Goal: Task Accomplishment & Management: Manage account settings

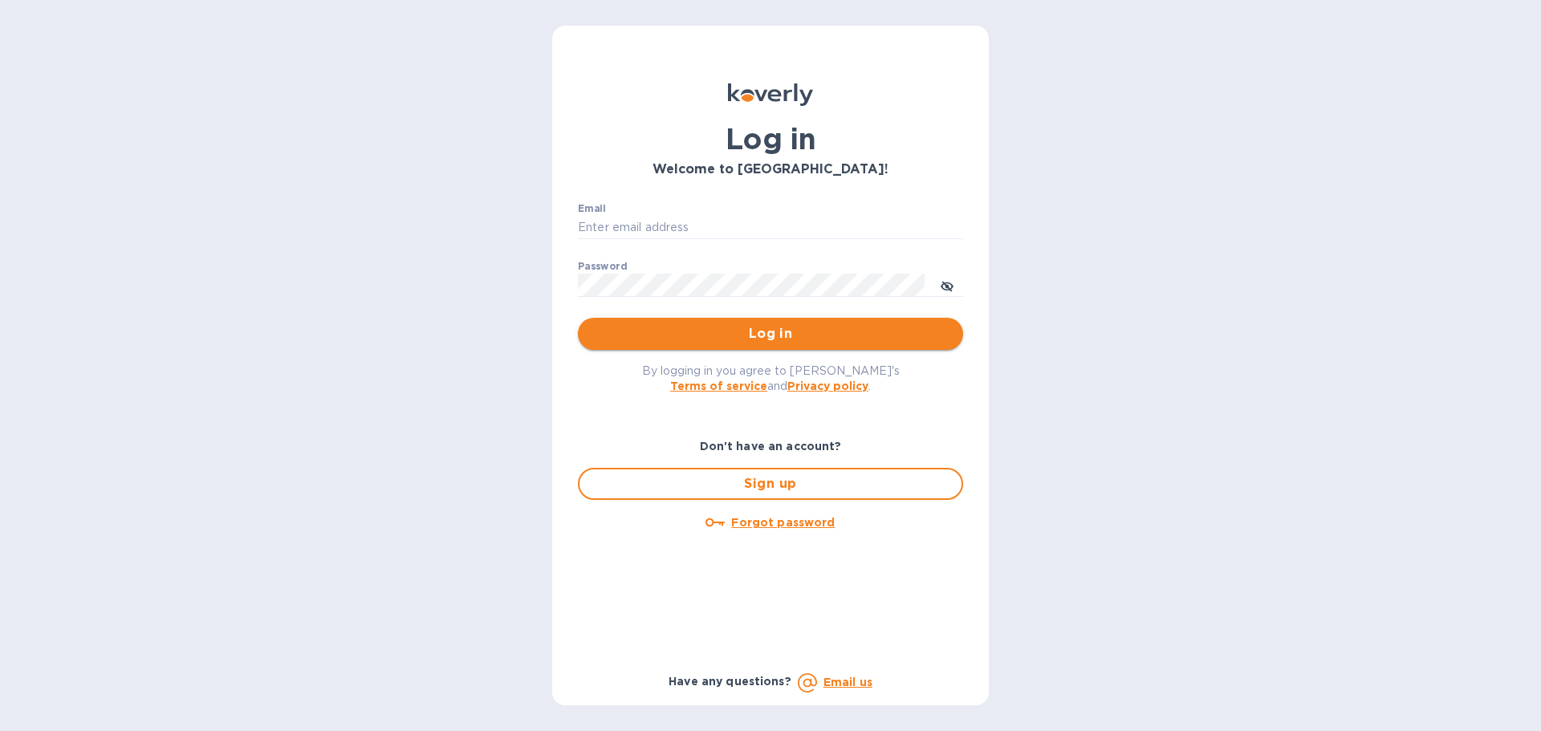
type input "cason@terresblancheswine.com"
click at [797, 332] on span "Log in" at bounding box center [771, 333] width 360 height 19
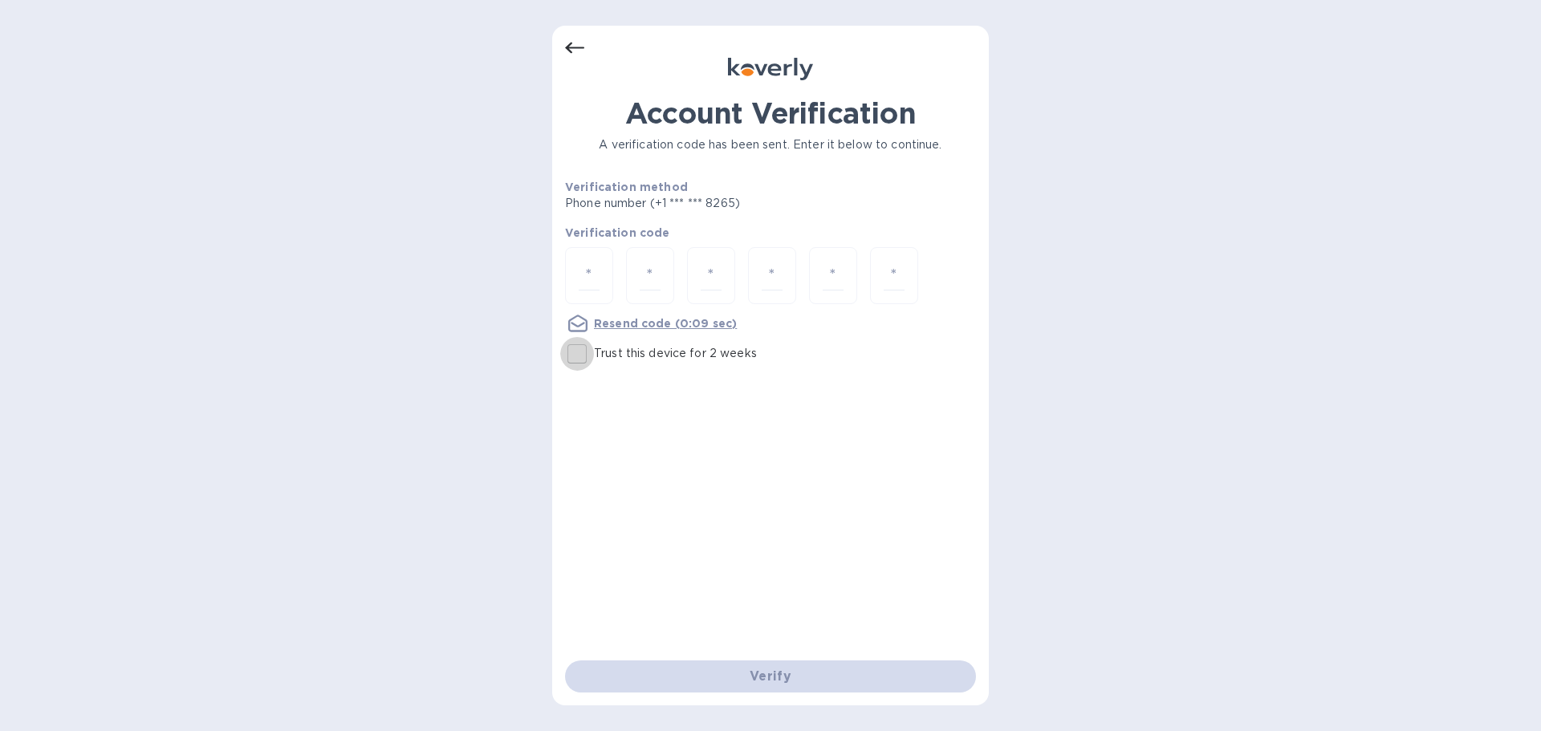
click at [575, 356] on input "Trust this device for 2 weeks" at bounding box center [577, 354] width 34 height 34
checkbox input "true"
click at [597, 266] on input "number" at bounding box center [589, 276] width 21 height 30
type input "1"
type input "3"
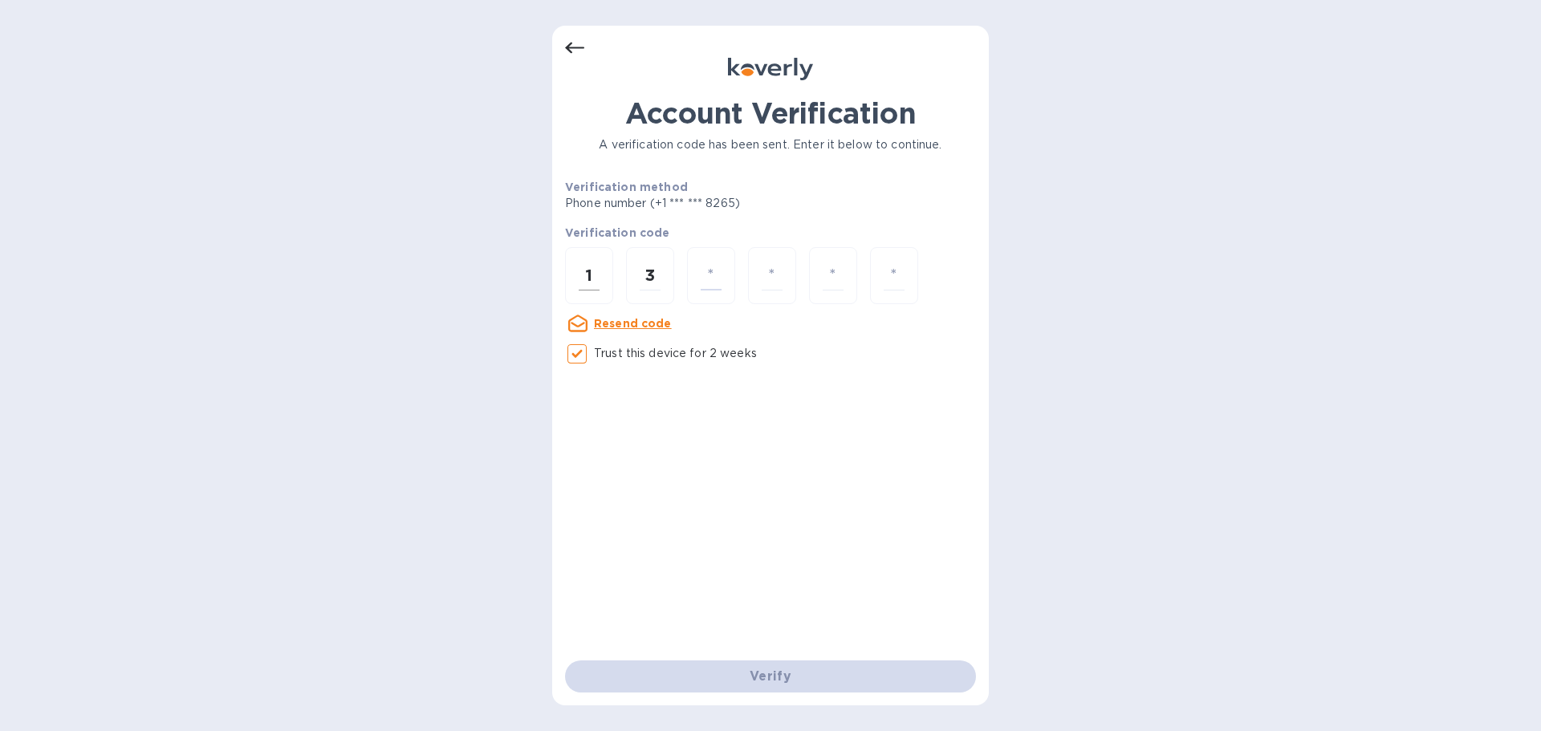
type input "3"
type input "1"
type input "5"
type input "8"
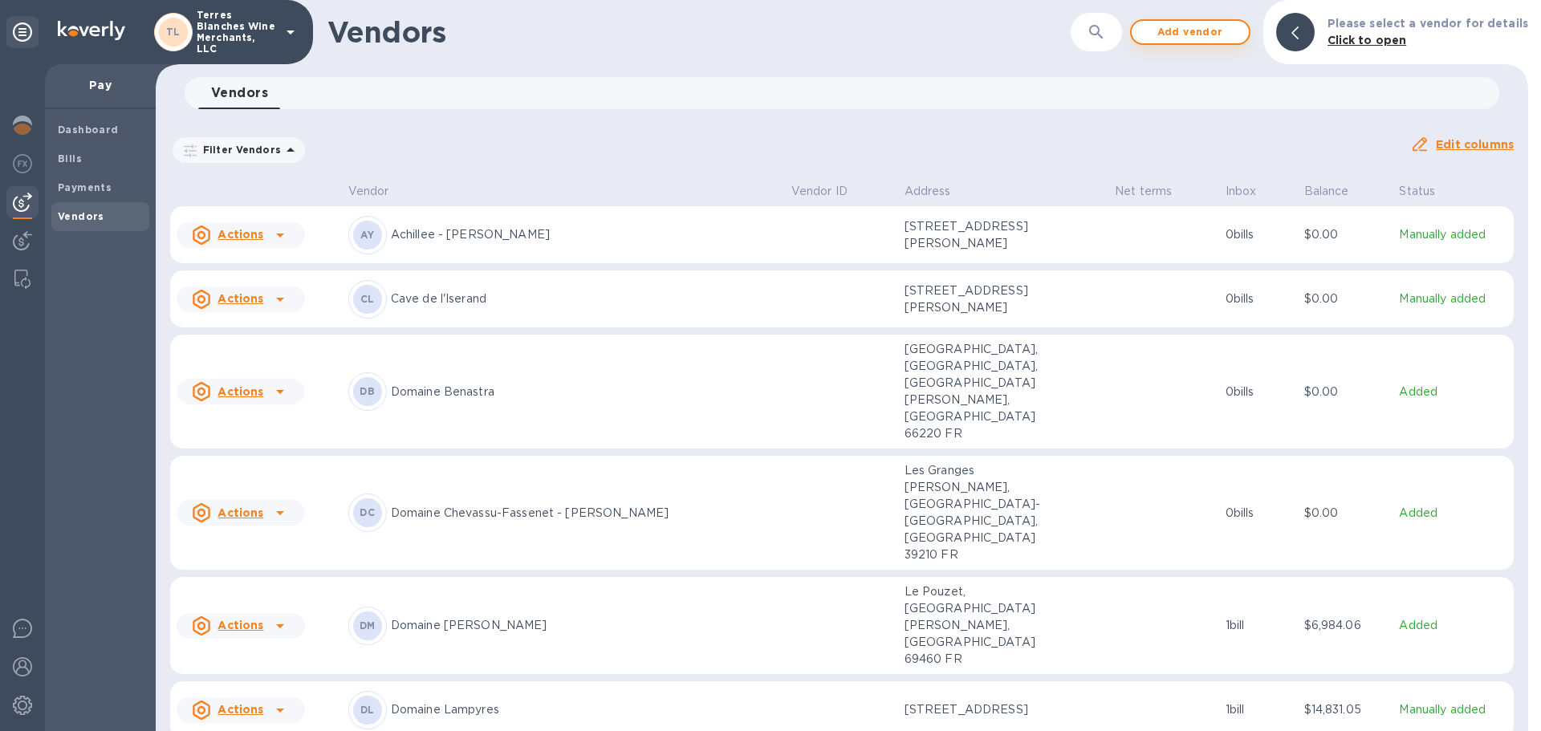
click at [1217, 34] on span "Add vendor" at bounding box center [1191, 31] width 92 height 19
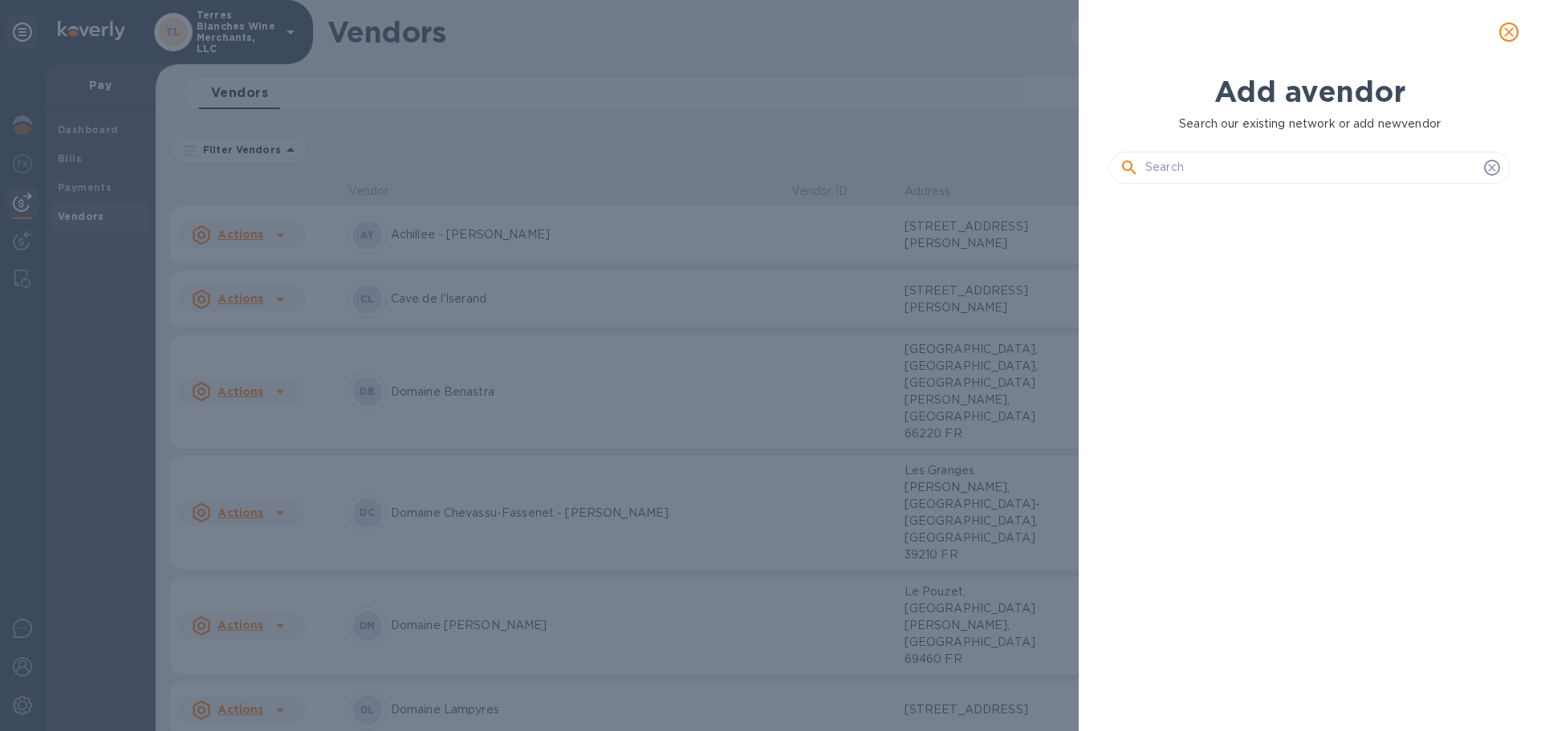
scroll to position [480, 408]
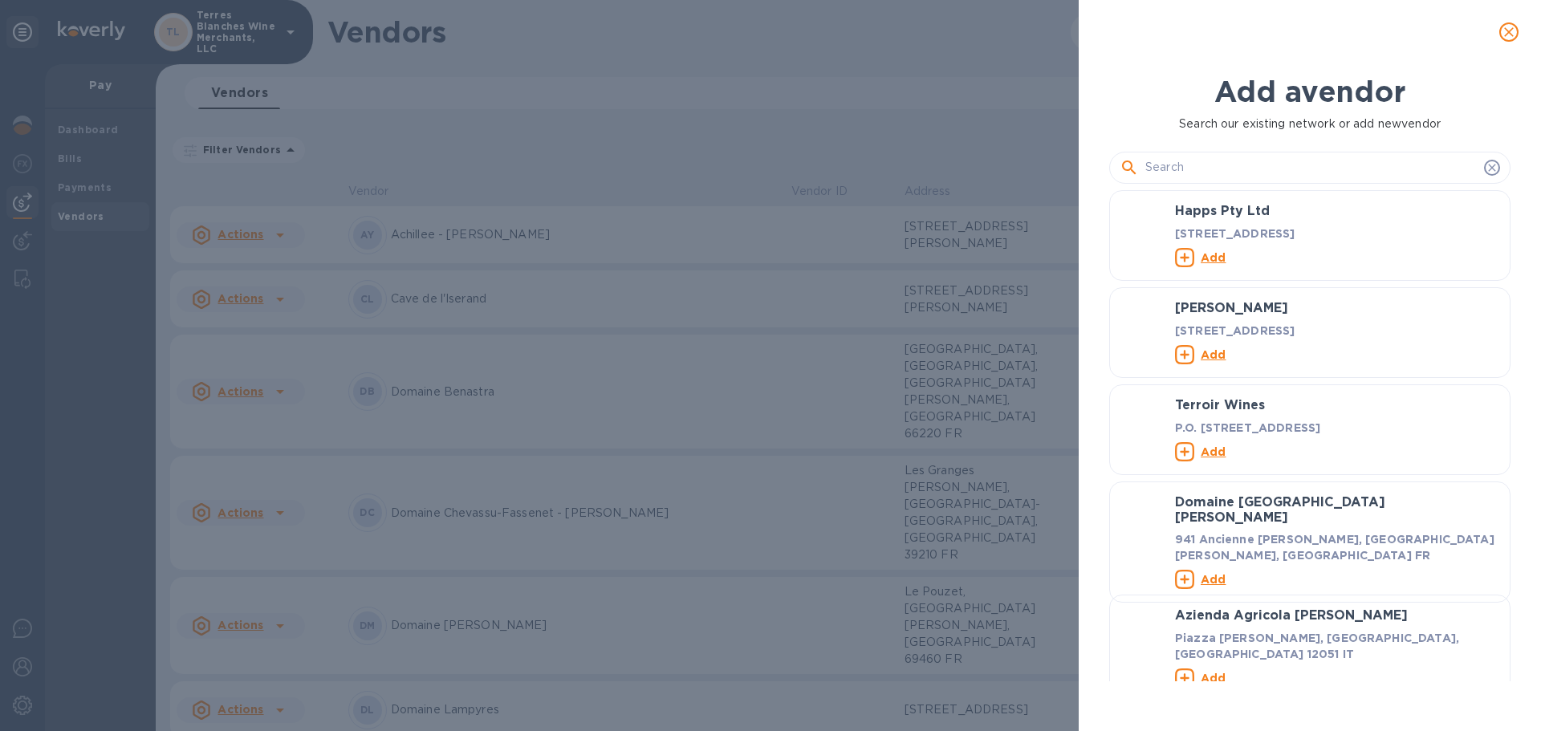
click at [1168, 162] on input "text" at bounding box center [1311, 168] width 332 height 24
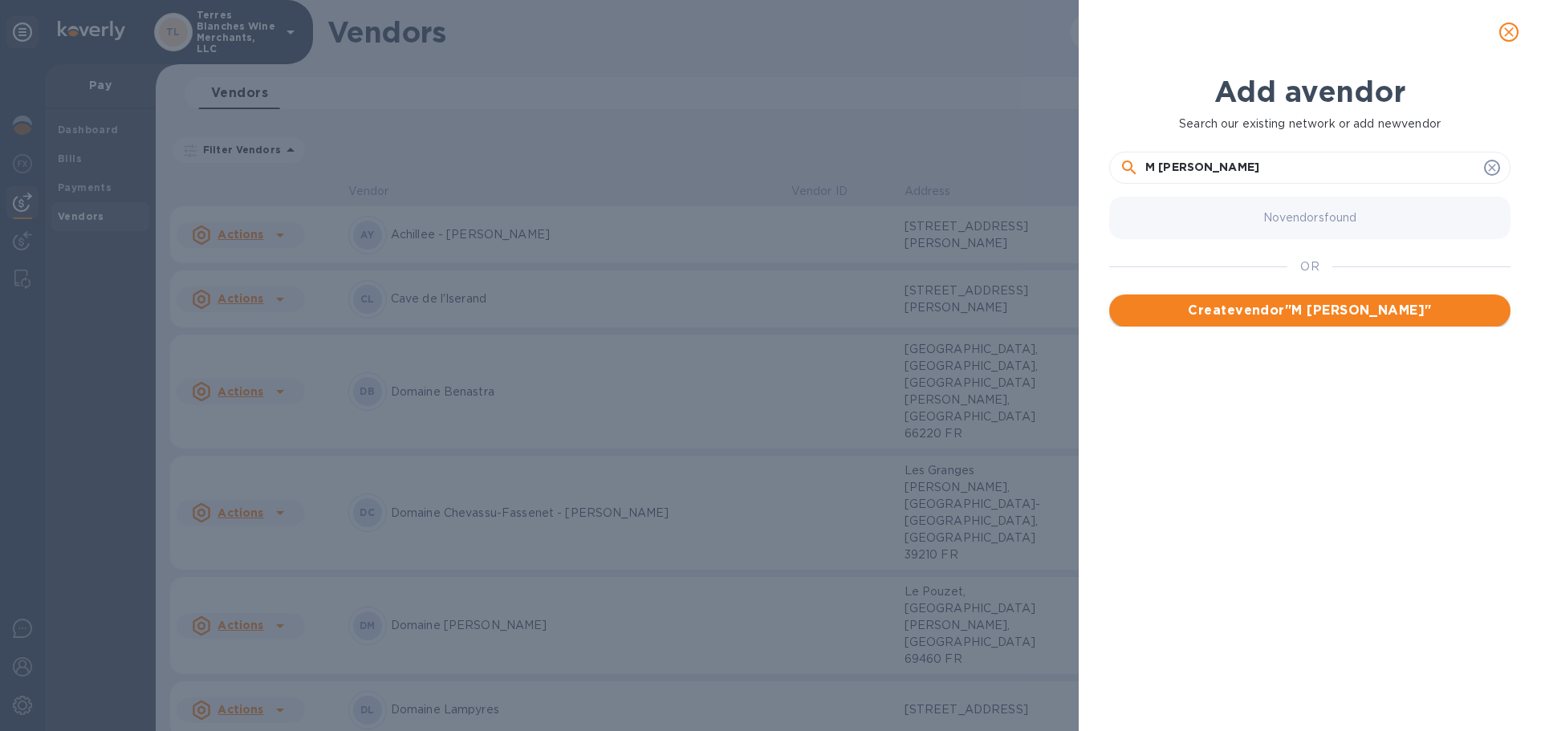
type input "M [PERSON_NAME]"
click at [1336, 312] on span "Create vendor " M [PERSON_NAME] "" at bounding box center [1310, 310] width 376 height 19
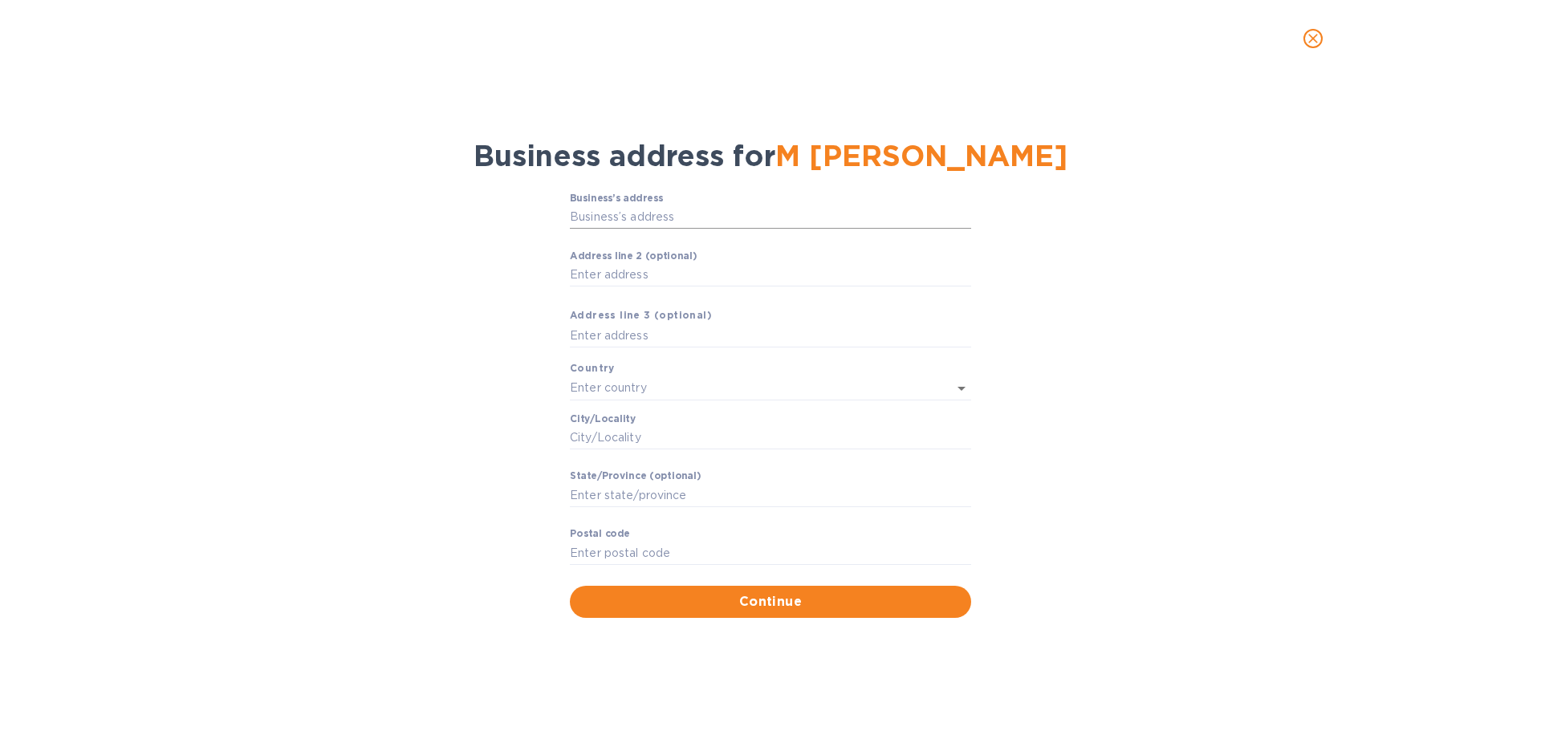
click at [648, 218] on input "Business’s аddress" at bounding box center [770, 217] width 401 height 24
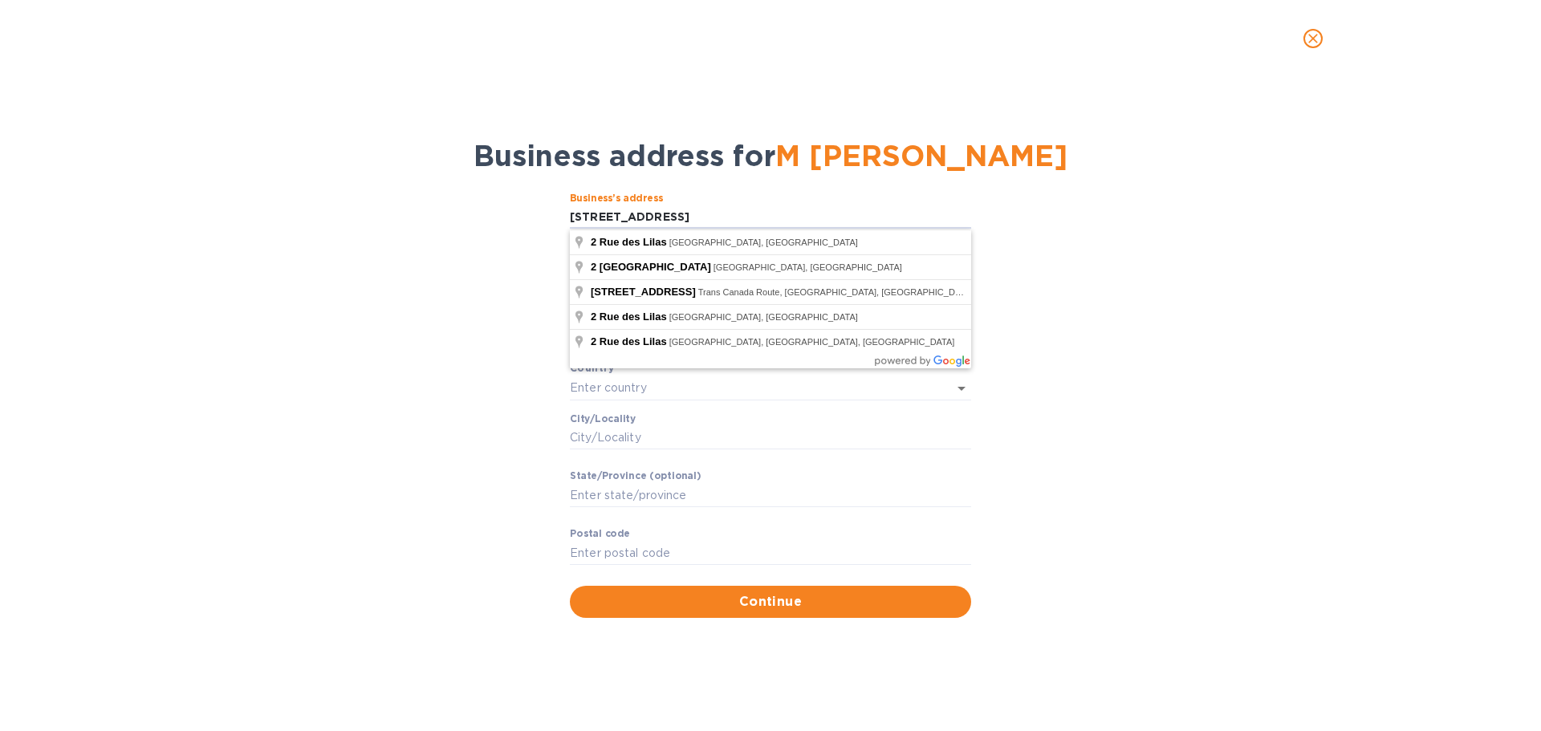
type input "[STREET_ADDRESS]"
click at [373, 281] on div "Business’s аddress [STREET_ADDRESS] line 2 (optional) ​ Аddress line 3 (optiona…" at bounding box center [770, 405] width 1499 height 445
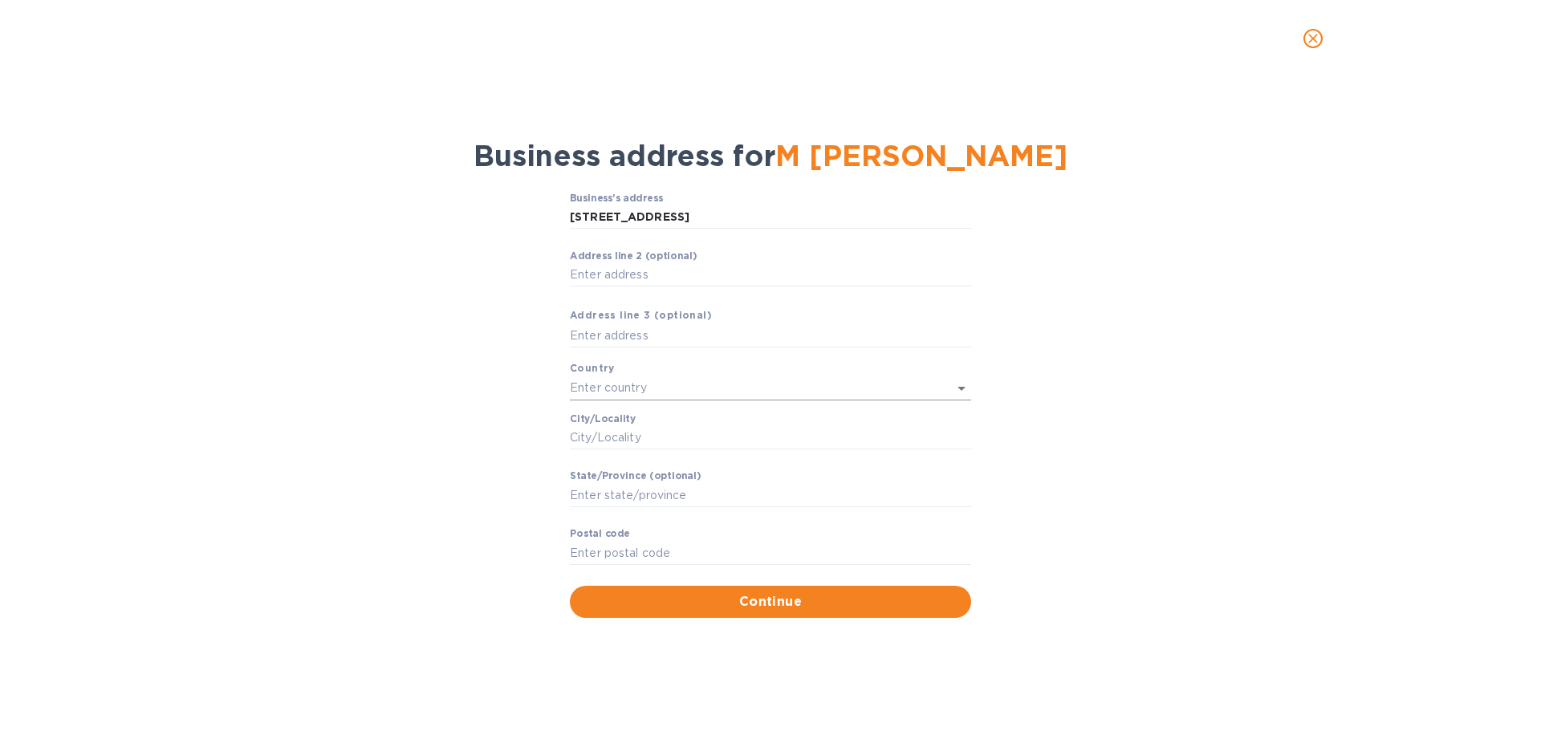
click at [621, 390] on input "text" at bounding box center [748, 387] width 356 height 23
click at [617, 422] on p "[GEOGRAPHIC_DATA]" at bounding box center [771, 423] width 376 height 17
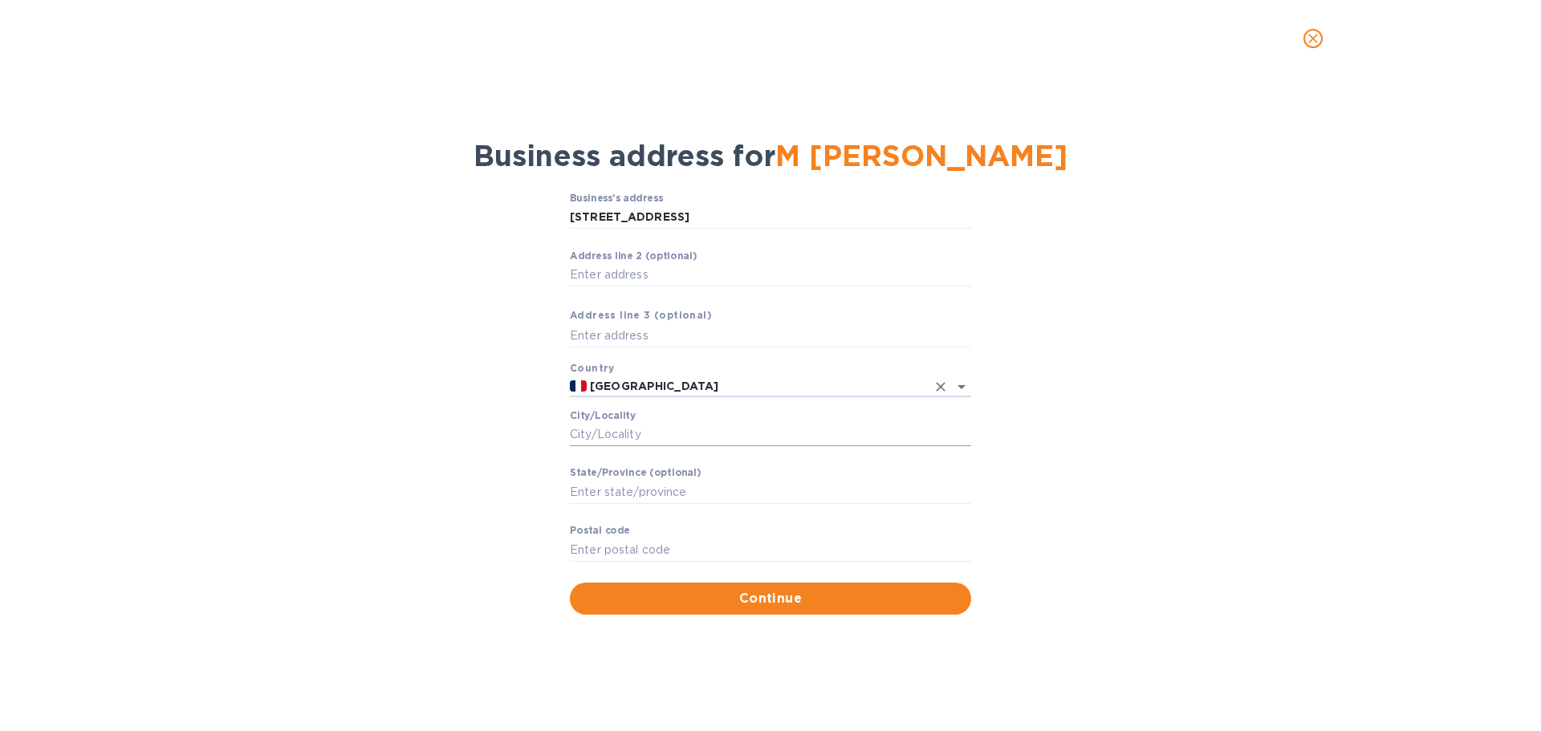
type input "[GEOGRAPHIC_DATA]"
click at [593, 423] on input "Сity/Locаlity" at bounding box center [770, 435] width 401 height 24
type input "Fontjoncouse"
click at [620, 543] on input "Pоstal cоde" at bounding box center [770, 550] width 401 height 24
type input "11360"
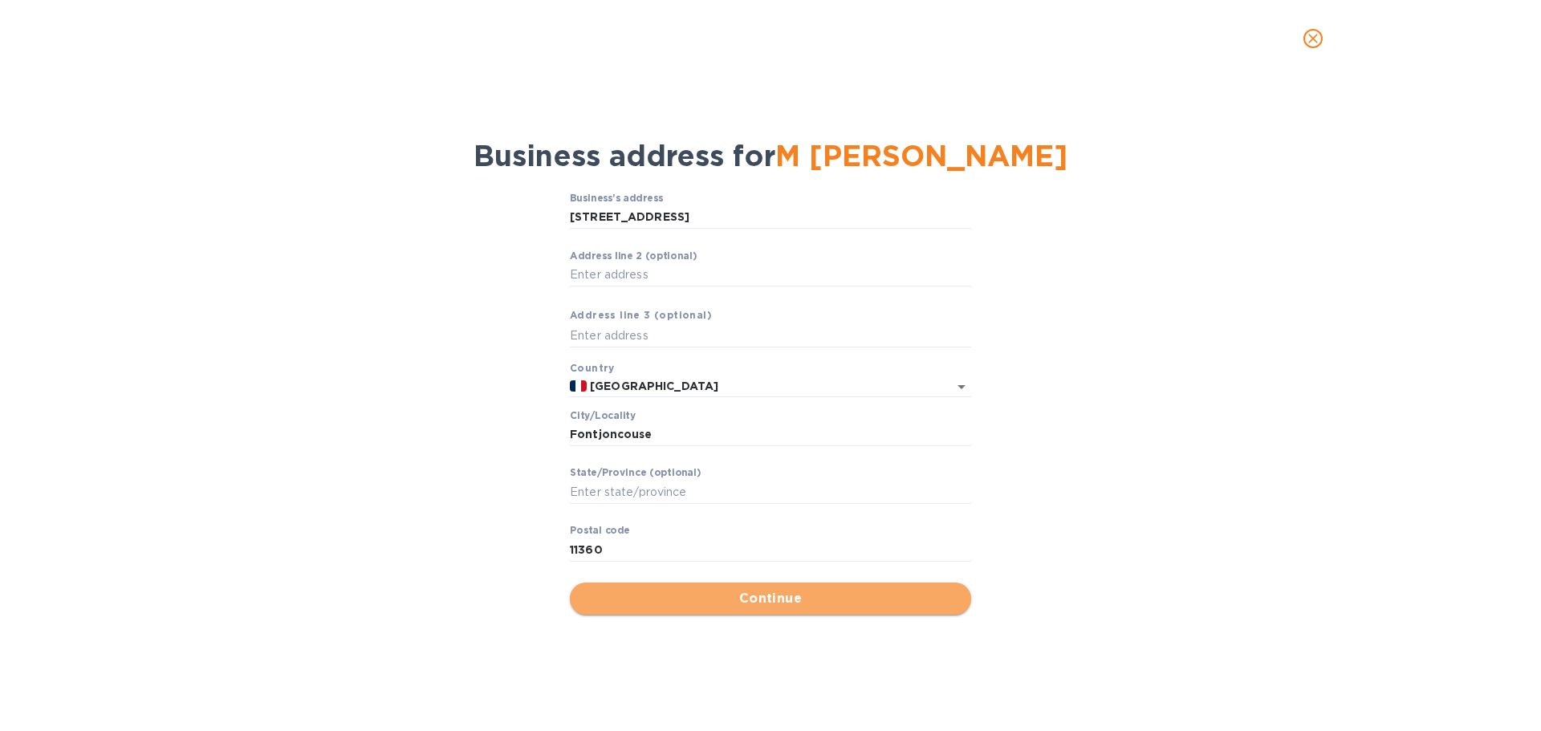
click at [791, 595] on span "Continue" at bounding box center [771, 598] width 376 height 19
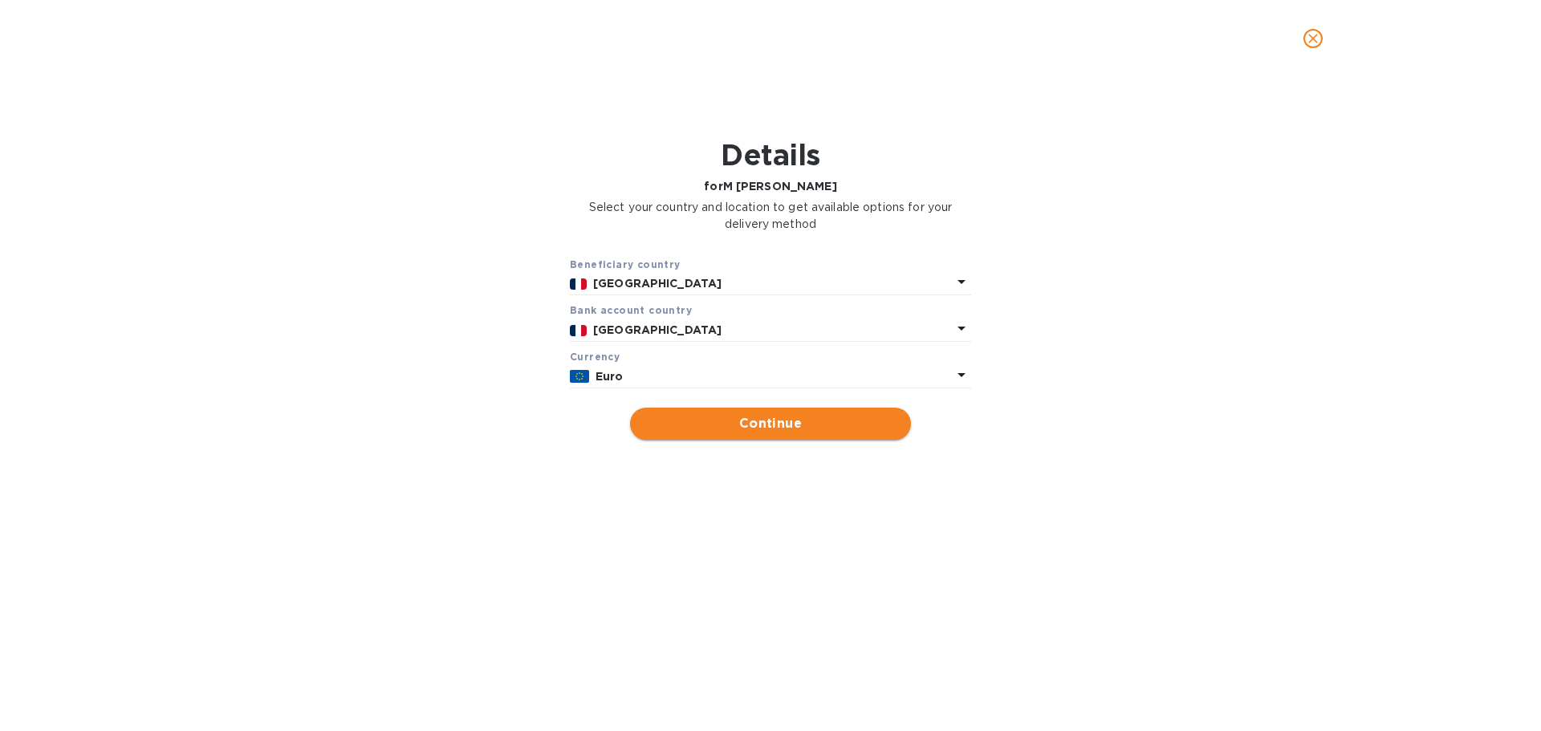
click at [747, 424] on span "Continue" at bounding box center [770, 423] width 255 height 19
type input "M [PERSON_NAME]"
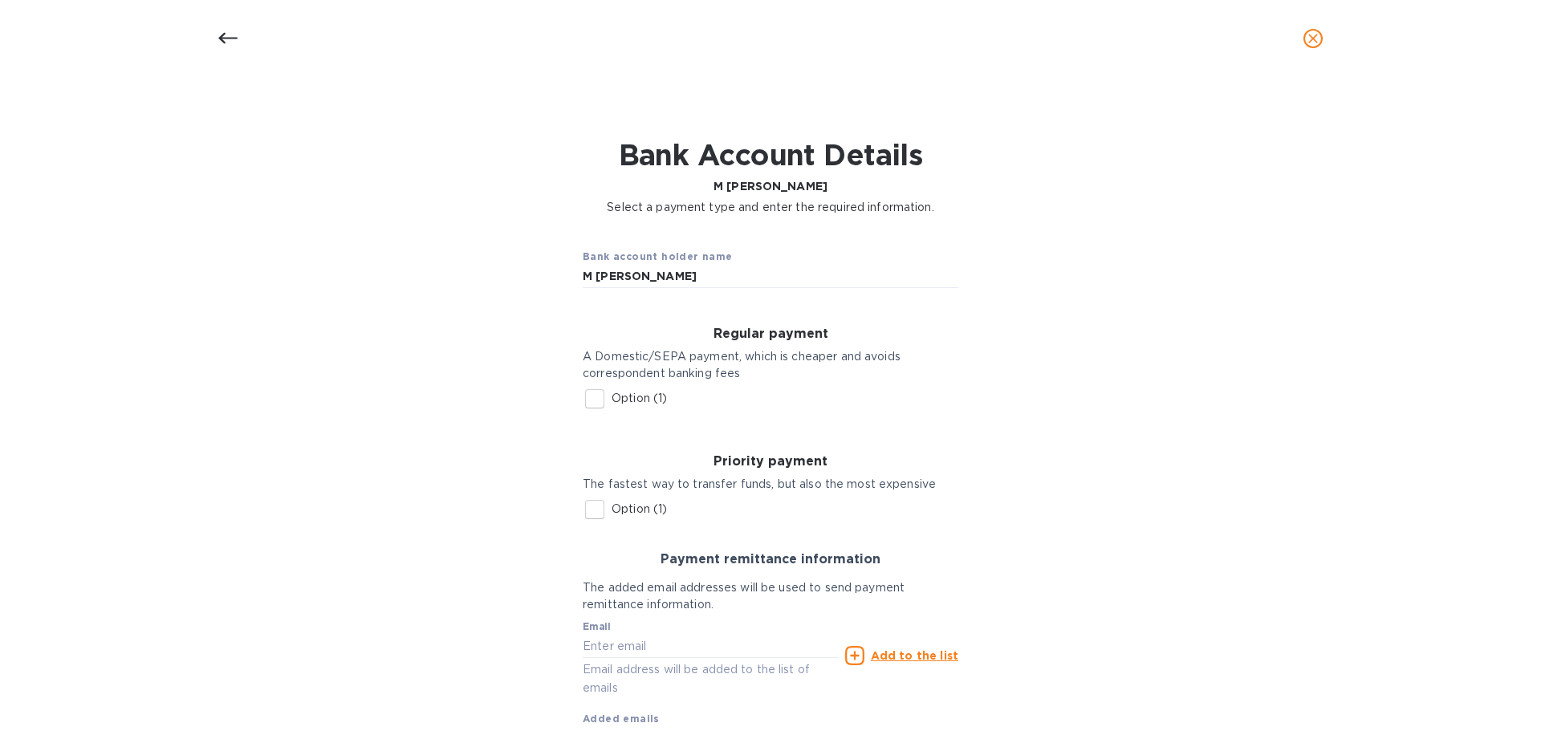
click at [592, 398] on input "Option (1)" at bounding box center [595, 399] width 34 height 34
checkbox input "true"
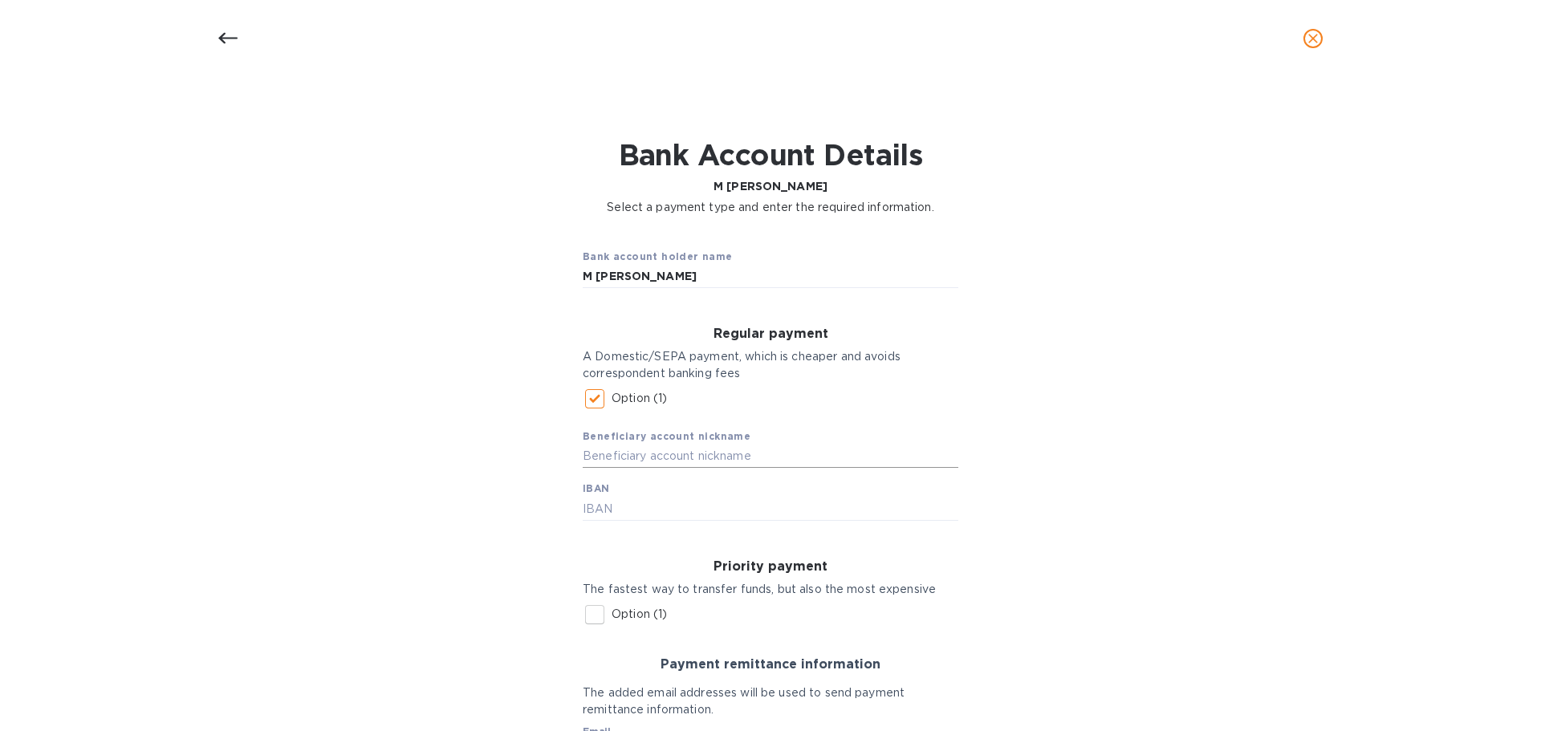
click at [624, 457] on input "text" at bounding box center [771, 457] width 376 height 24
type input "l"
type input "[PERSON_NAME]"
click at [598, 507] on input "text" at bounding box center [771, 509] width 376 height 24
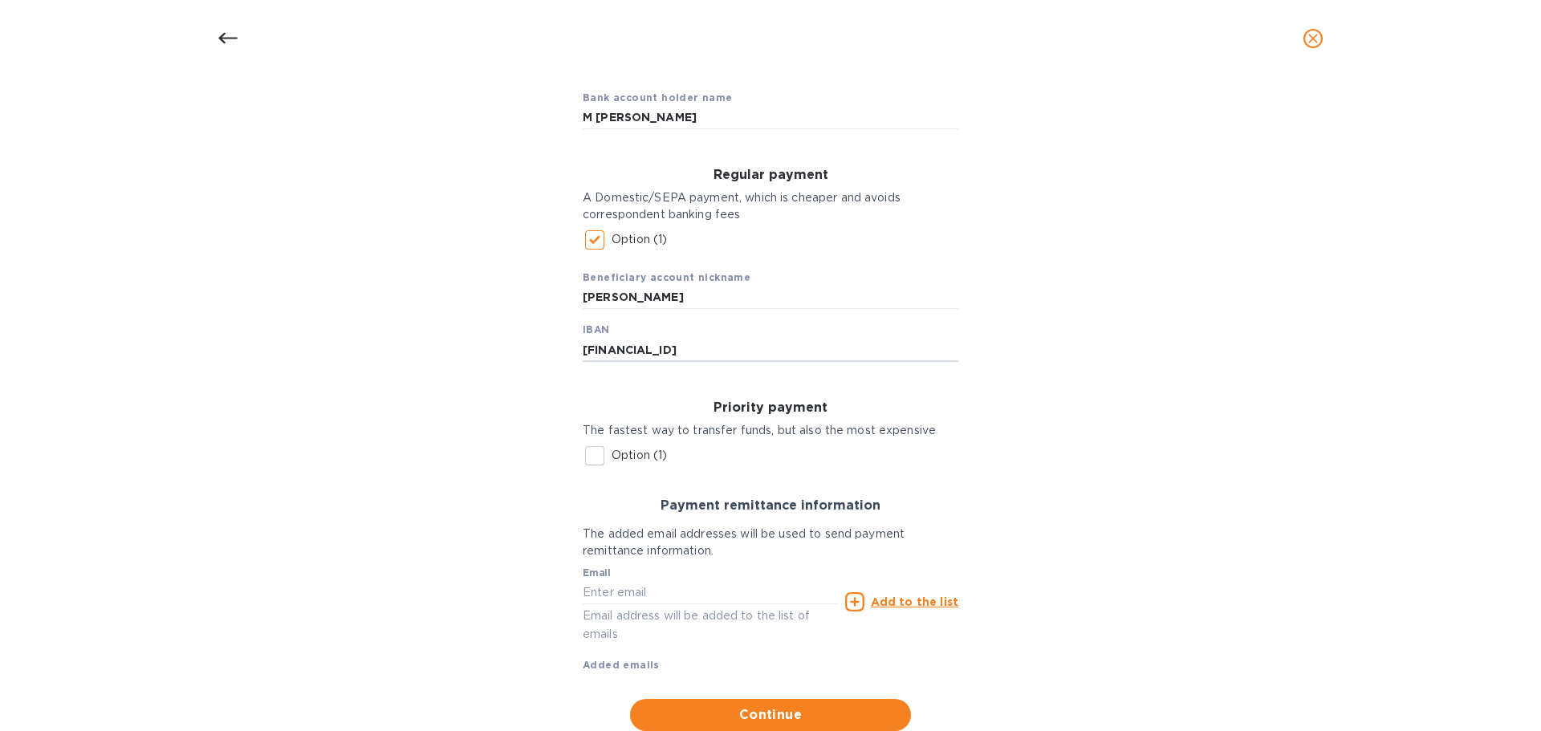
scroll to position [161, 0]
type input "[FINANCIAL_ID]"
click at [590, 591] on input "text" at bounding box center [711, 591] width 256 height 24
paste input "[EMAIL_ADDRESS][DOMAIN_NAME]"
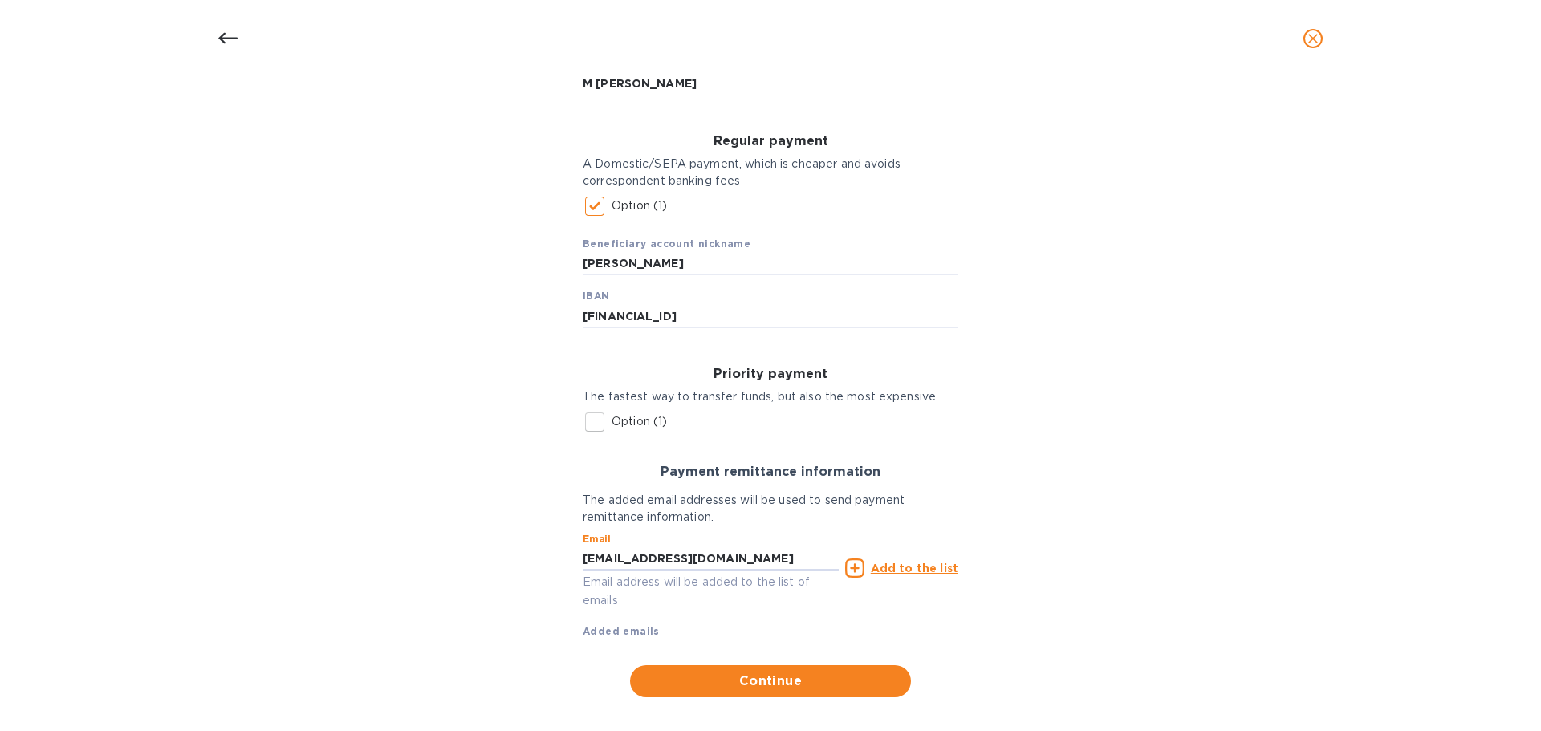
scroll to position [209, 0]
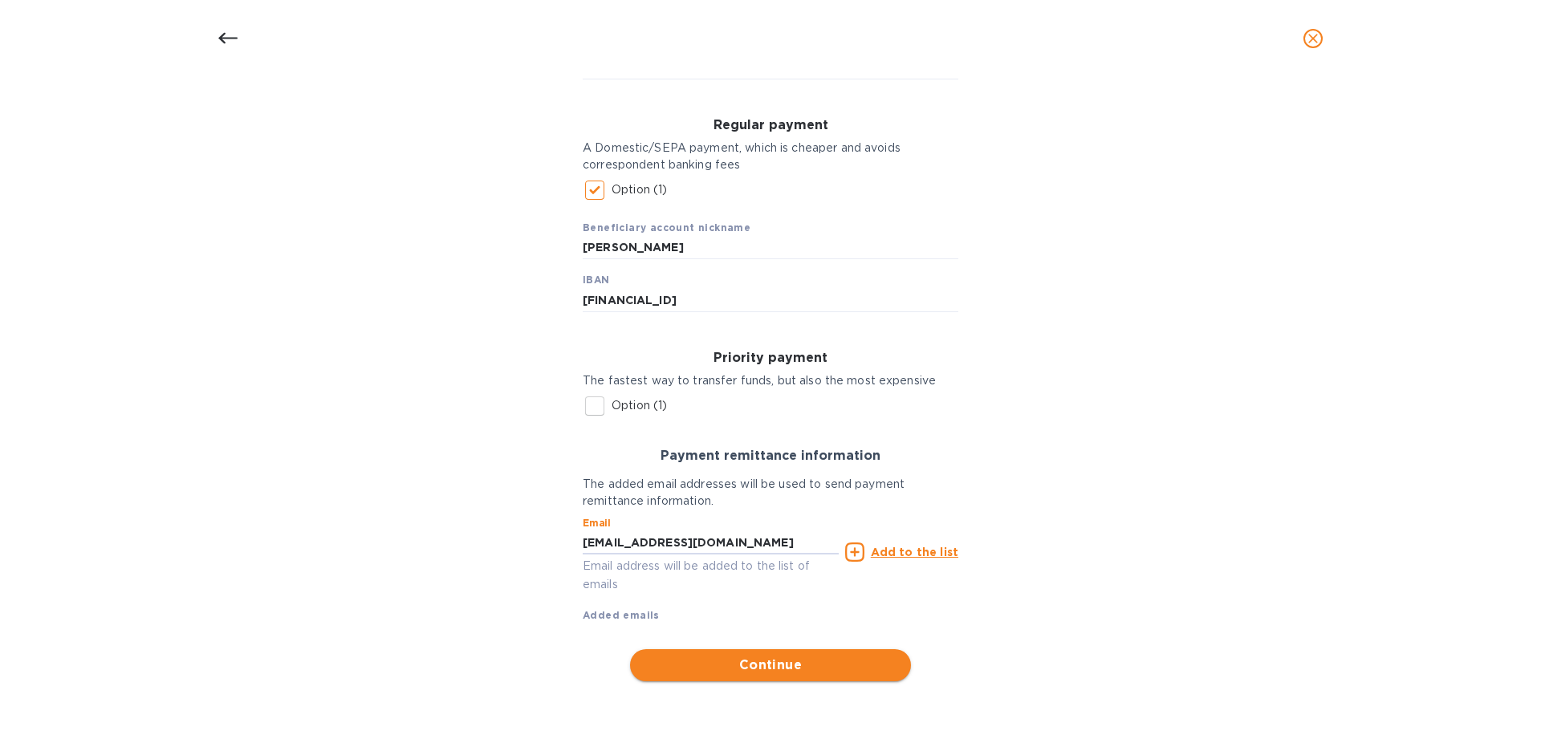
type input "[EMAIL_ADDRESS][DOMAIN_NAME]"
click at [744, 661] on span "Continue" at bounding box center [770, 665] width 255 height 19
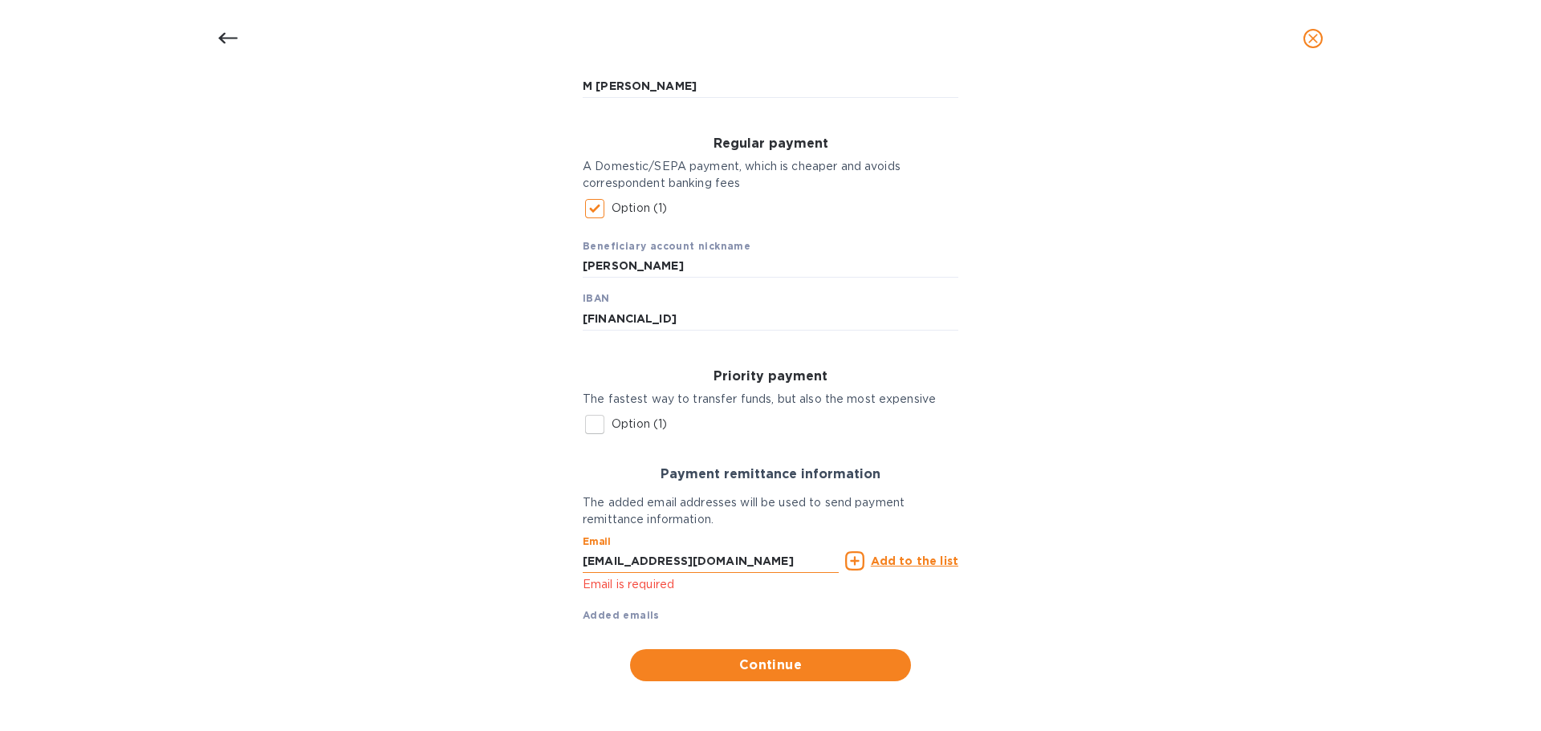
click at [592, 563] on input "[EMAIL_ADDRESS][DOMAIN_NAME]" at bounding box center [711, 561] width 256 height 24
click at [583, 558] on input "[EMAIL_ADDRESS][DOMAIN_NAME]" at bounding box center [711, 561] width 256 height 24
click at [748, 665] on span "Continue" at bounding box center [770, 665] width 255 height 19
click at [780, 560] on input "[EMAIL_ADDRESS][DOMAIN_NAME]" at bounding box center [711, 561] width 256 height 24
click at [912, 558] on u "Add to the list" at bounding box center [914, 561] width 87 height 13
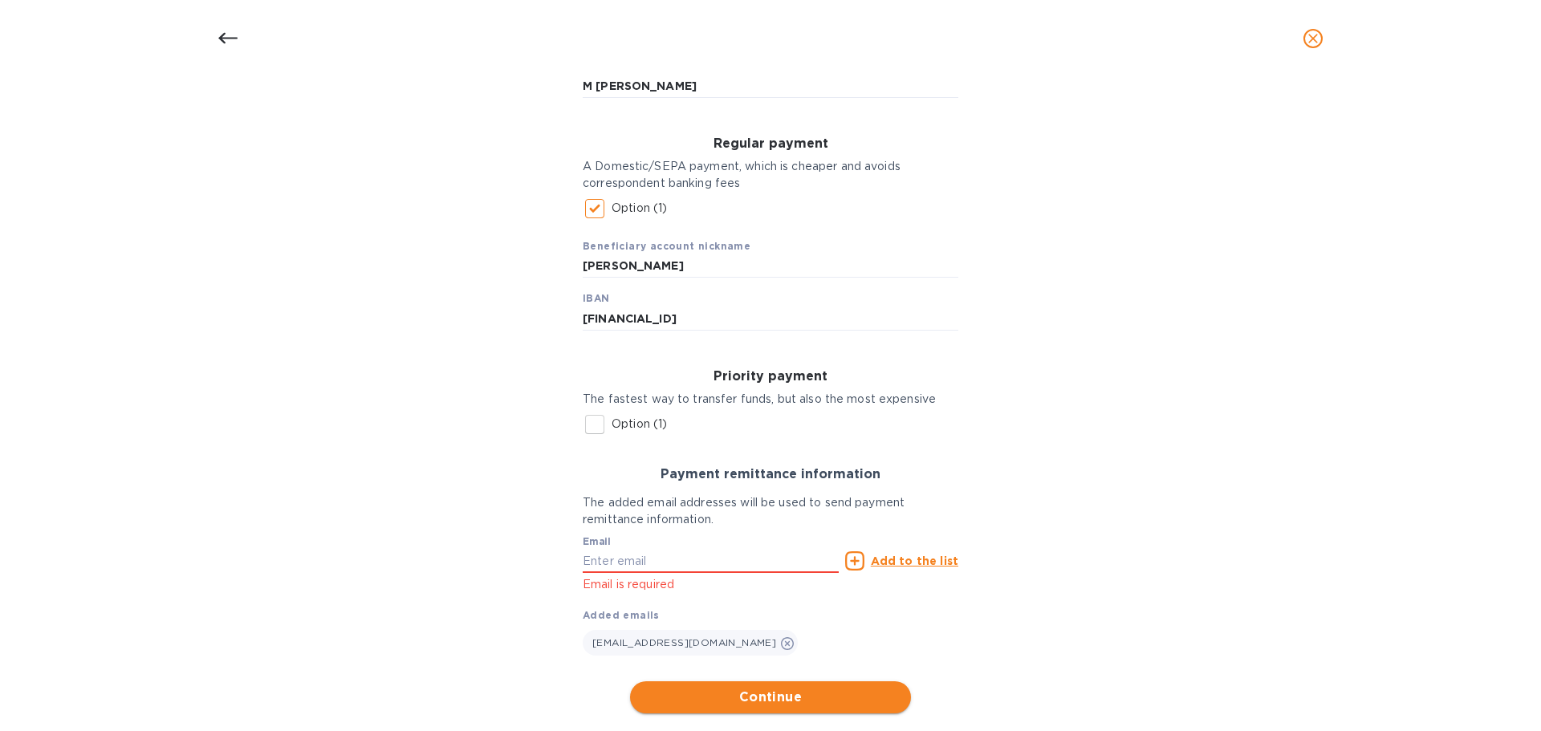
click at [745, 698] on span "Continue" at bounding box center [770, 697] width 255 height 19
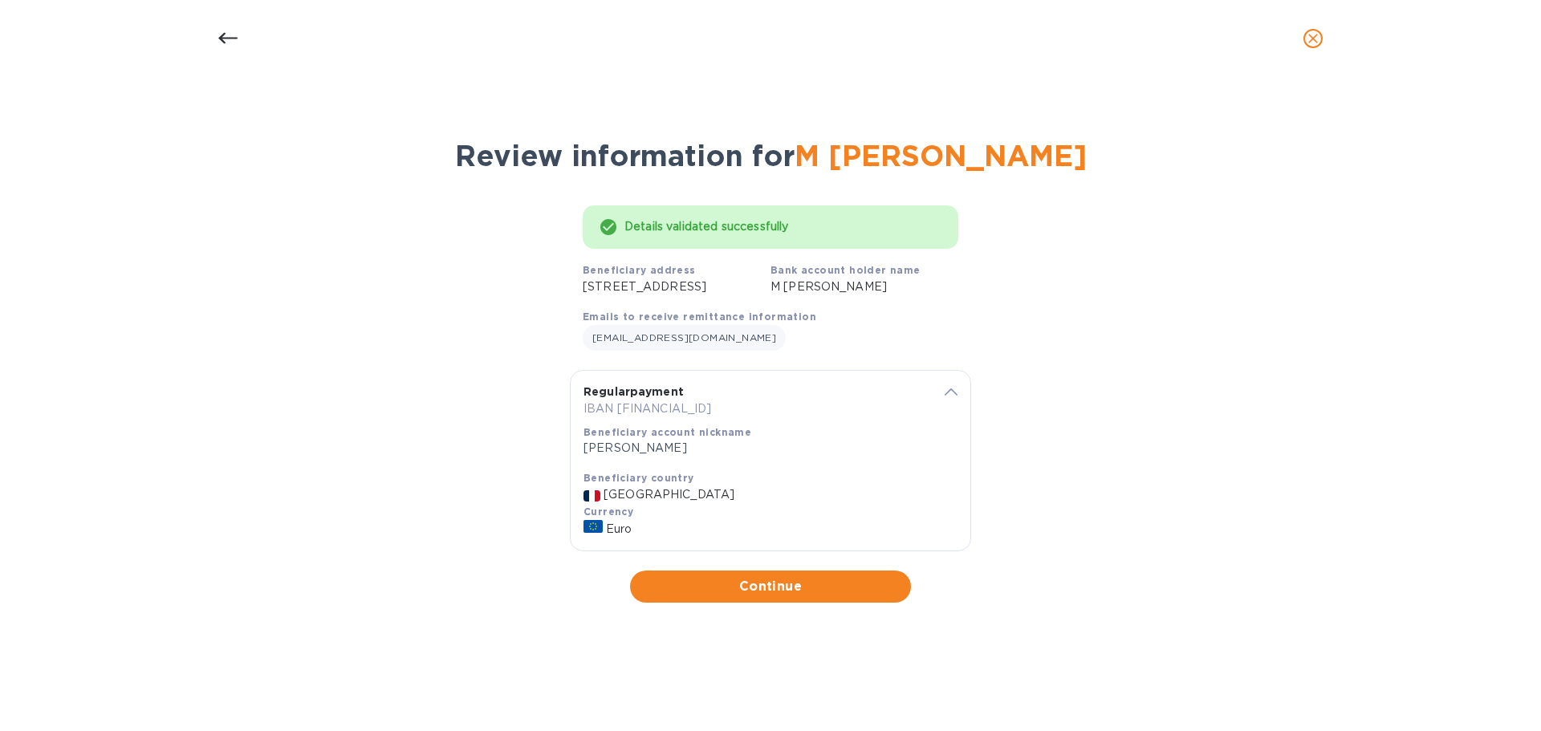
scroll to position [0, 0]
click at [722, 596] on span "Continue" at bounding box center [770, 586] width 255 height 19
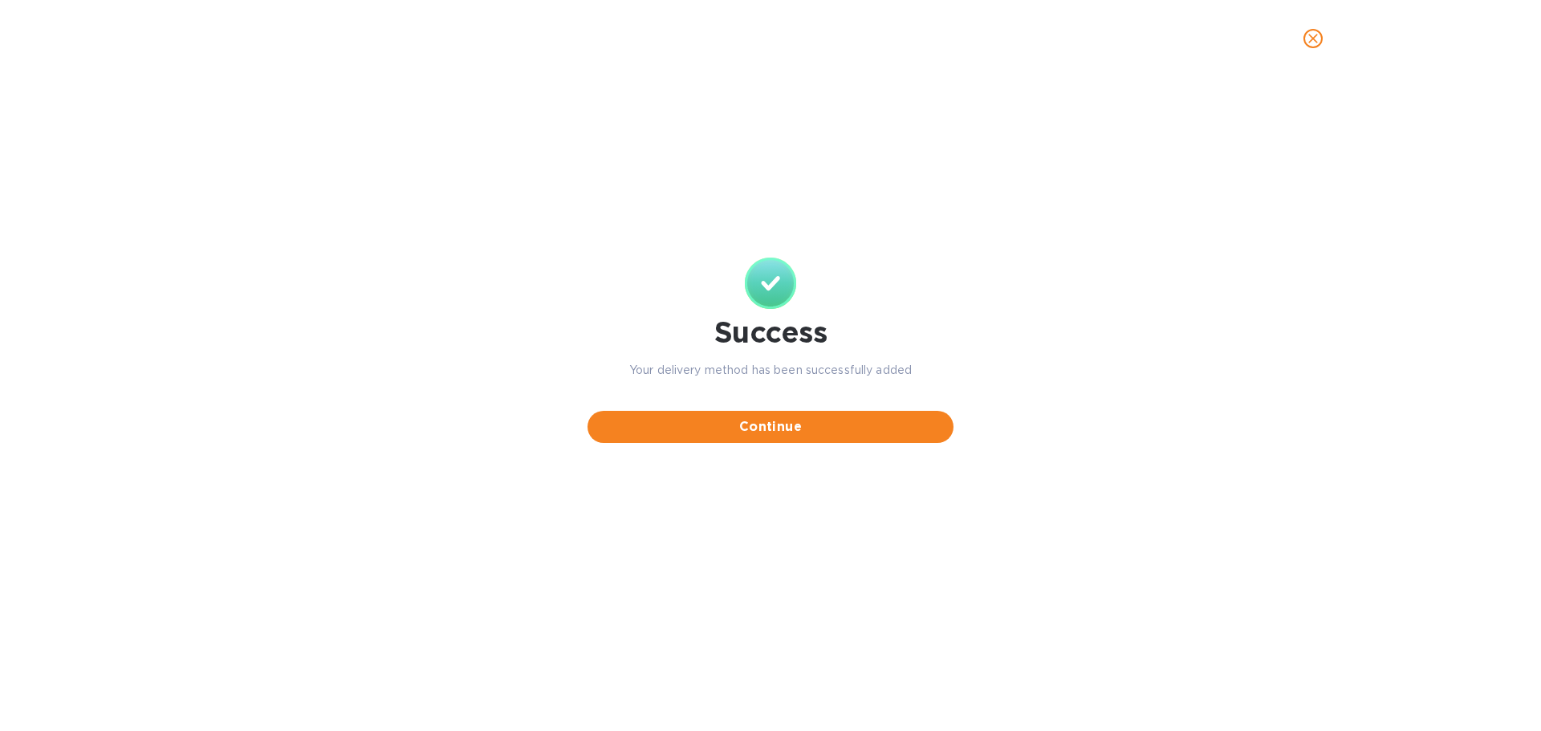
click at [1159, 184] on div "Details for M [PERSON_NAME] Select your country and location to get available o…" at bounding box center [770, 404] width 1541 height 654
click at [767, 431] on span "Continue" at bounding box center [770, 426] width 340 height 19
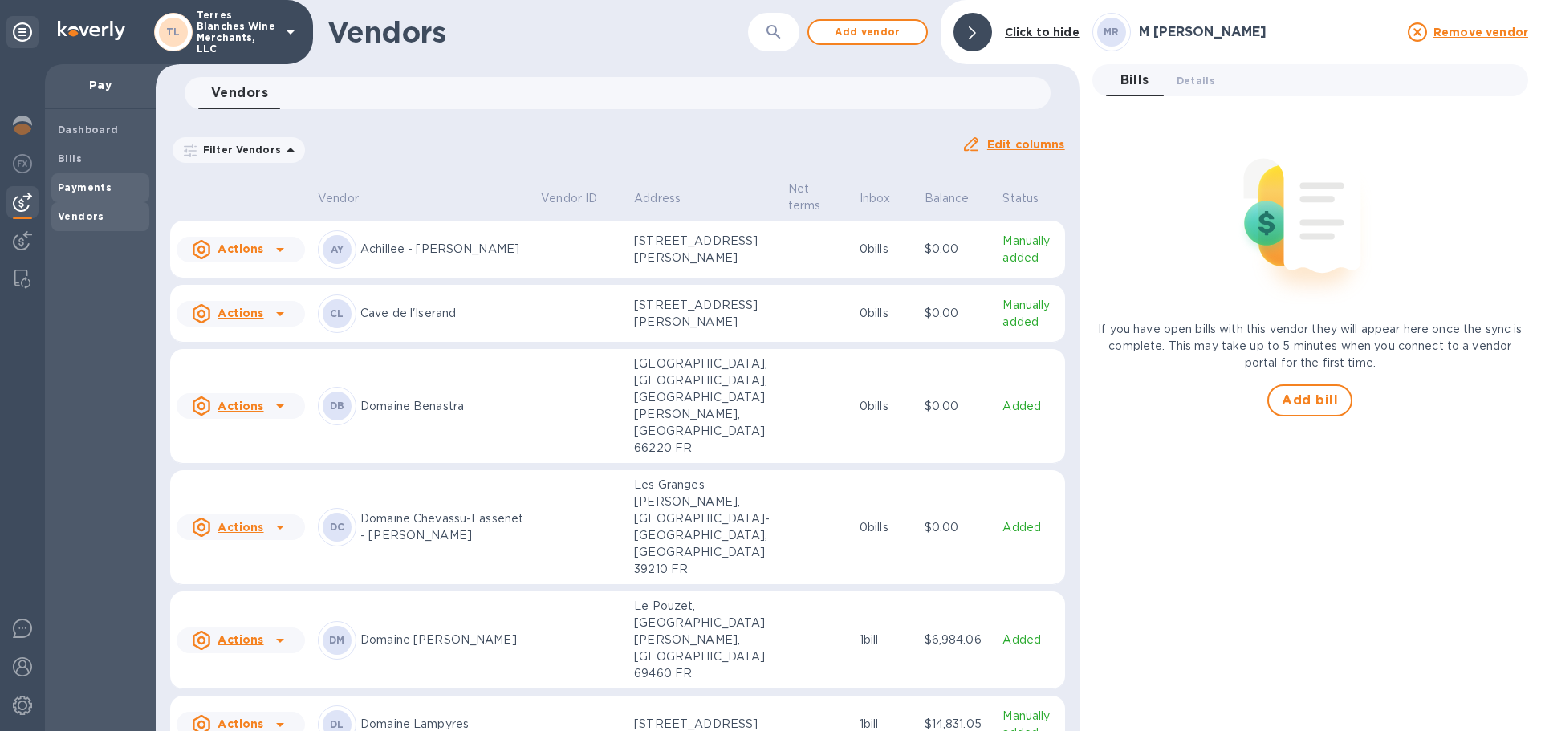
click at [87, 187] on b "Payments" at bounding box center [85, 187] width 54 height 12
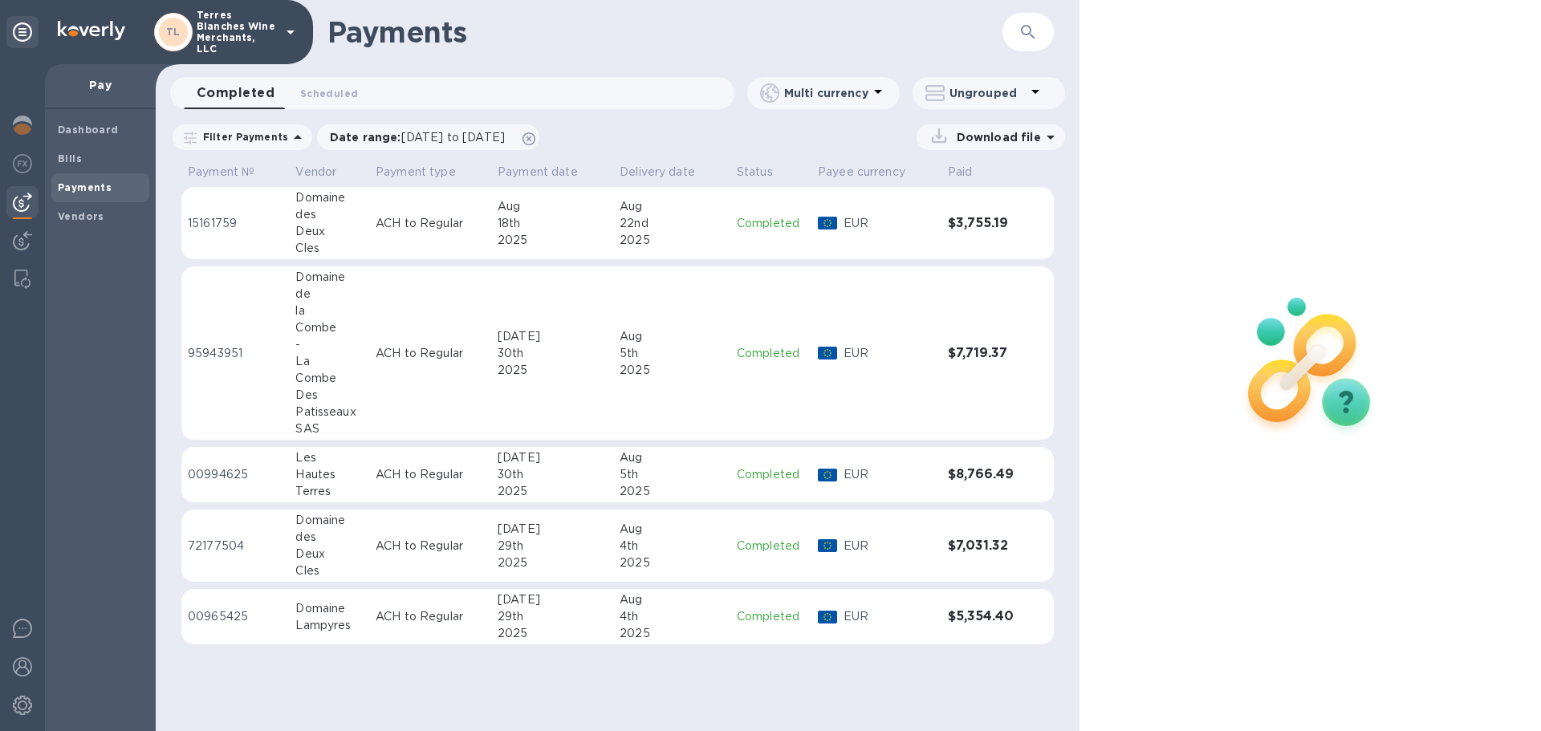
click at [397, 216] on p "ACH to Regular" at bounding box center [430, 223] width 109 height 17
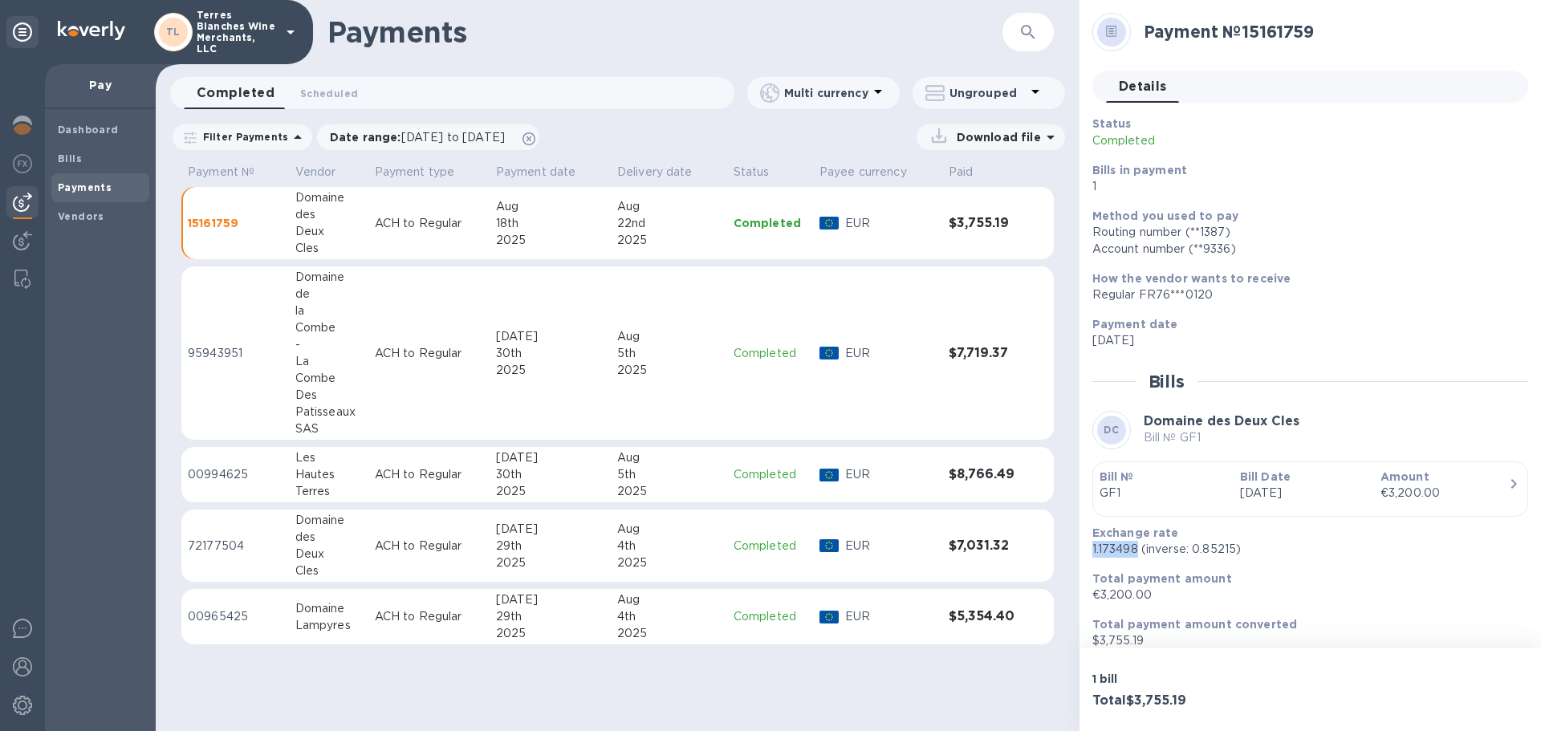
drag, startPoint x: 1093, startPoint y: 548, endPoint x: 1137, endPoint y: 550, distance: 44.2
click at [1137, 550] on p "1.173498 (inverse: 0.85215)" at bounding box center [1303, 549] width 423 height 17
copy p "1.173498"
click at [64, 159] on b "Bills" at bounding box center [70, 159] width 24 height 12
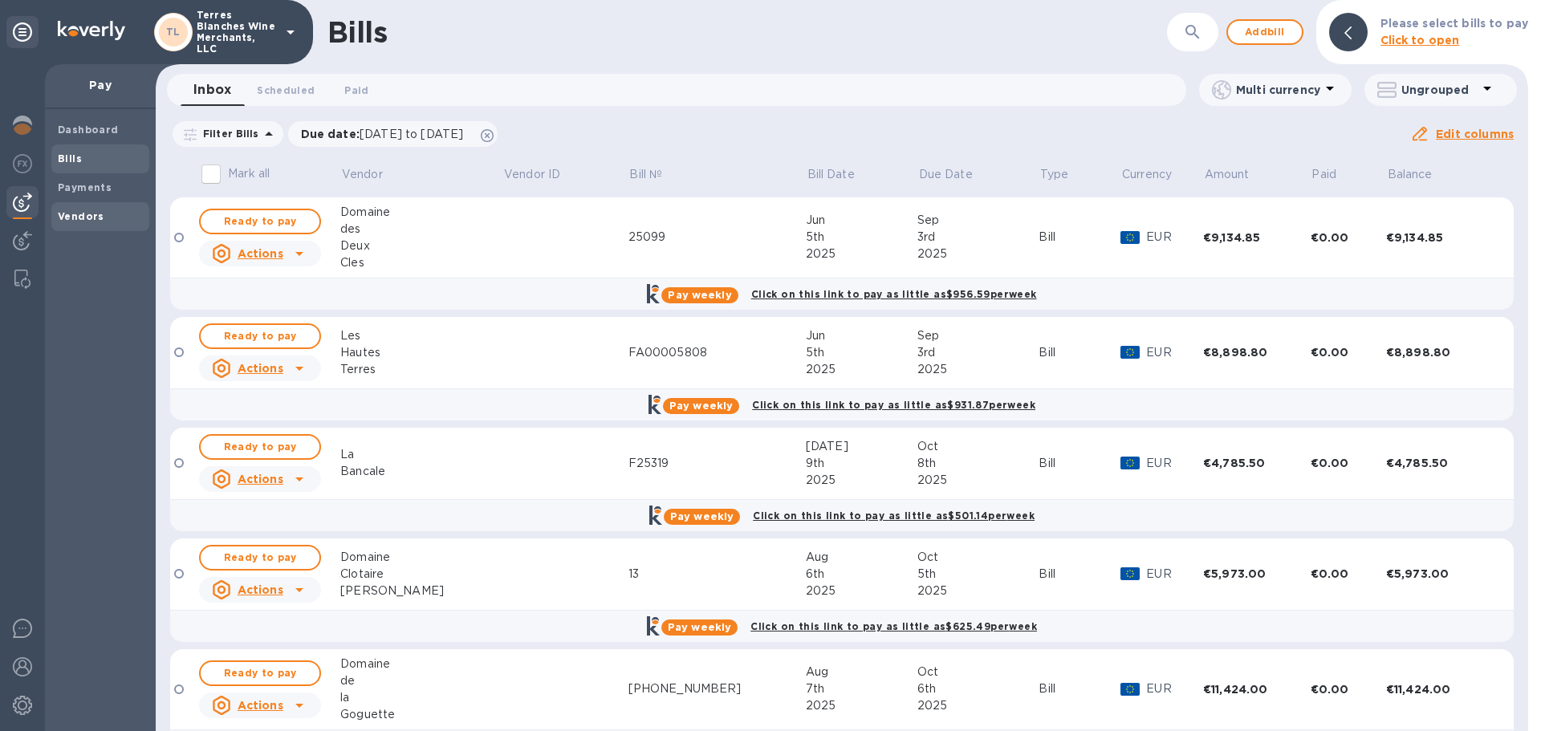
click at [86, 221] on b "Vendors" at bounding box center [81, 216] width 47 height 12
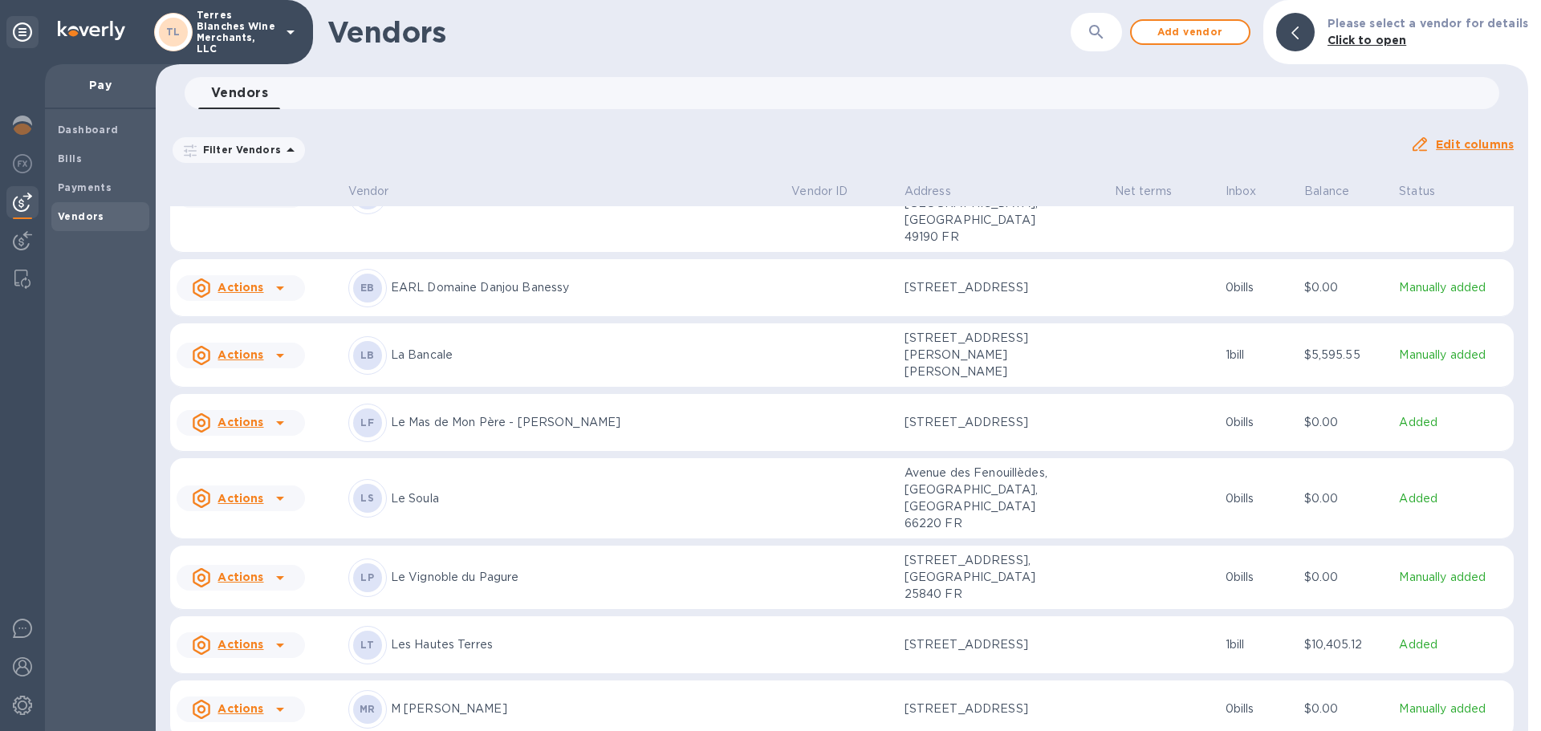
scroll to position [1049, 0]
click at [434, 699] on p "M [PERSON_NAME]" at bounding box center [585, 707] width 388 height 17
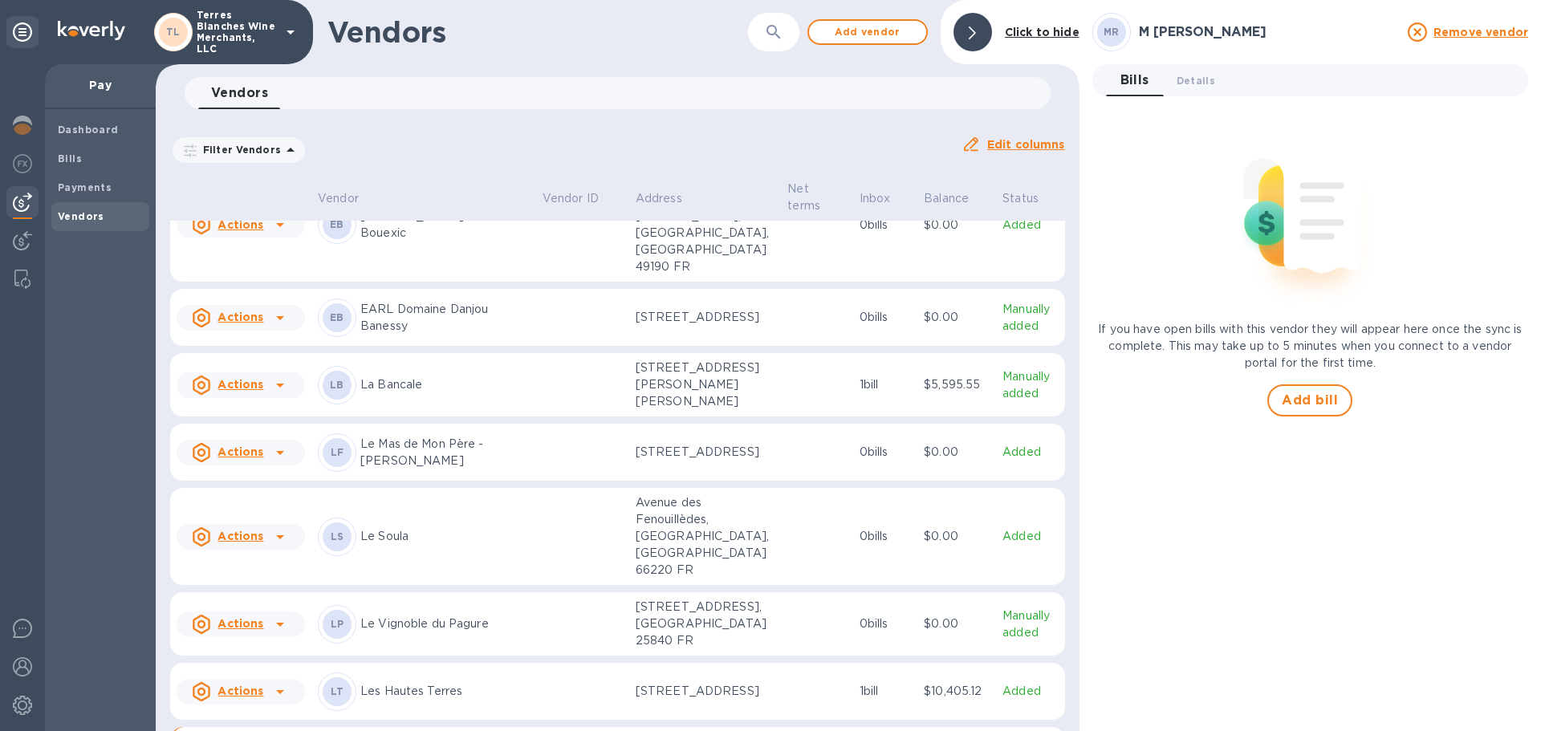
scroll to position [1211, 0]
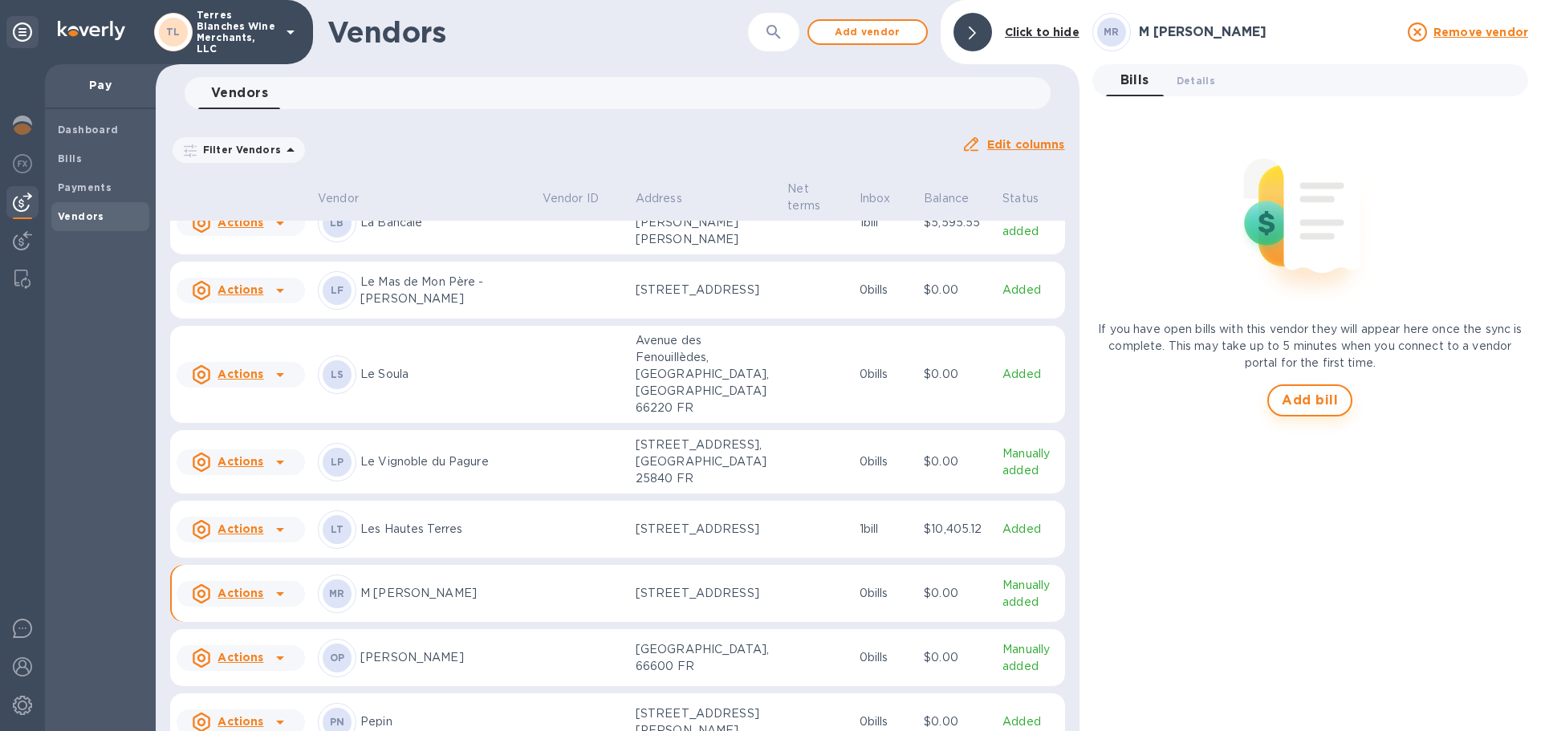
click at [1307, 397] on span "Add bill" at bounding box center [1310, 400] width 56 height 19
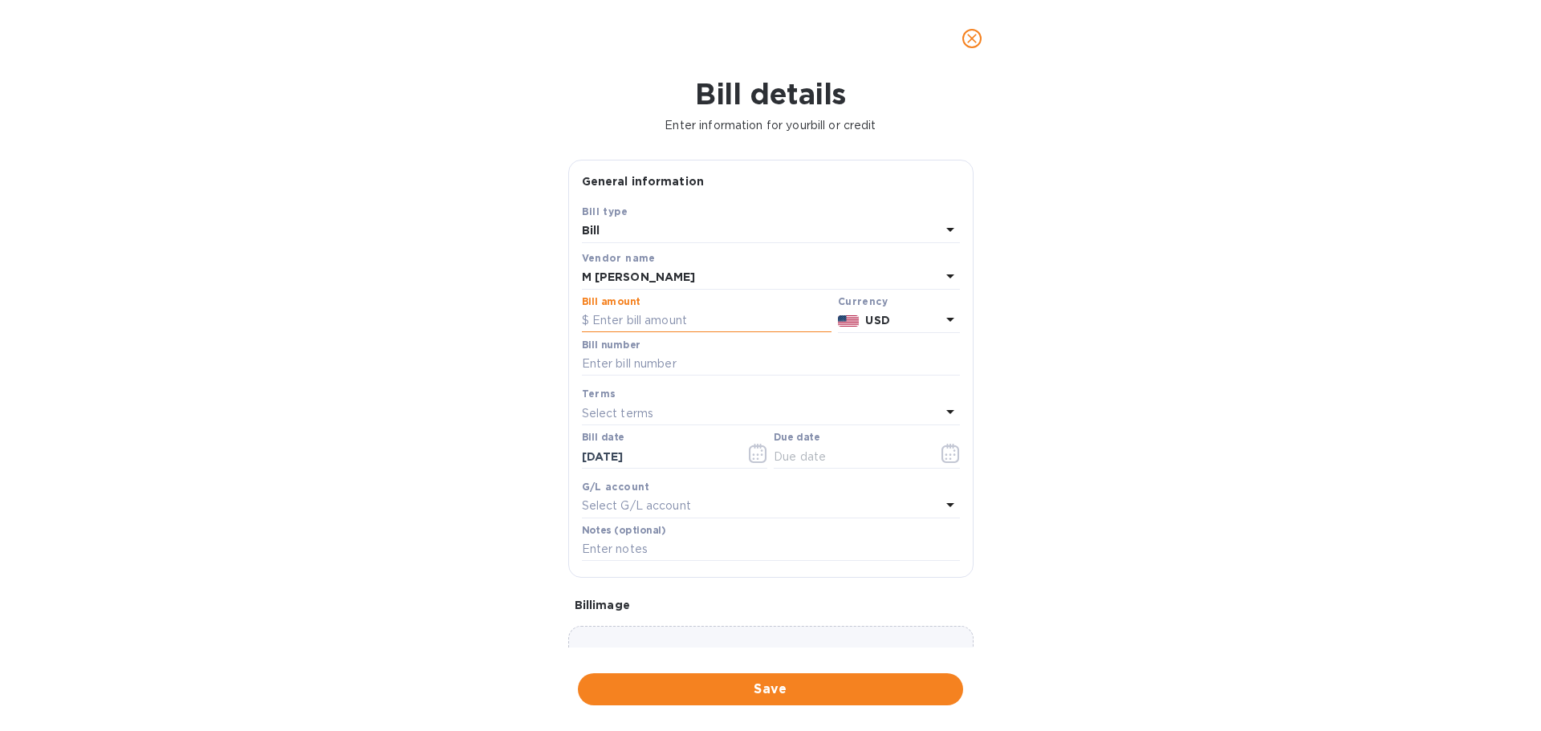
click at [638, 320] on input "text" at bounding box center [707, 321] width 250 height 24
click at [915, 323] on p "USD" at bounding box center [902, 320] width 75 height 17
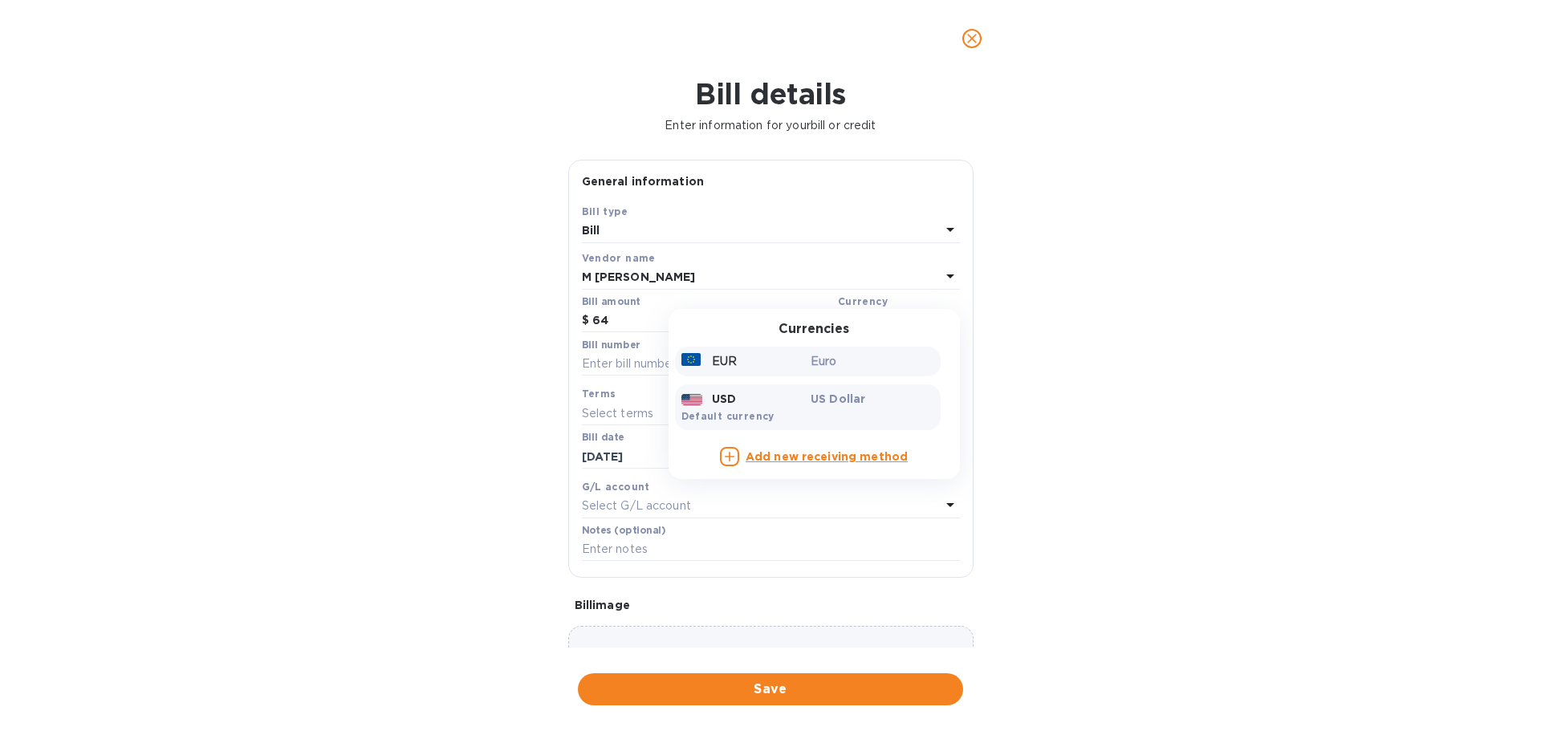
click at [780, 361] on div "EUR" at bounding box center [743, 361] width 130 height 23
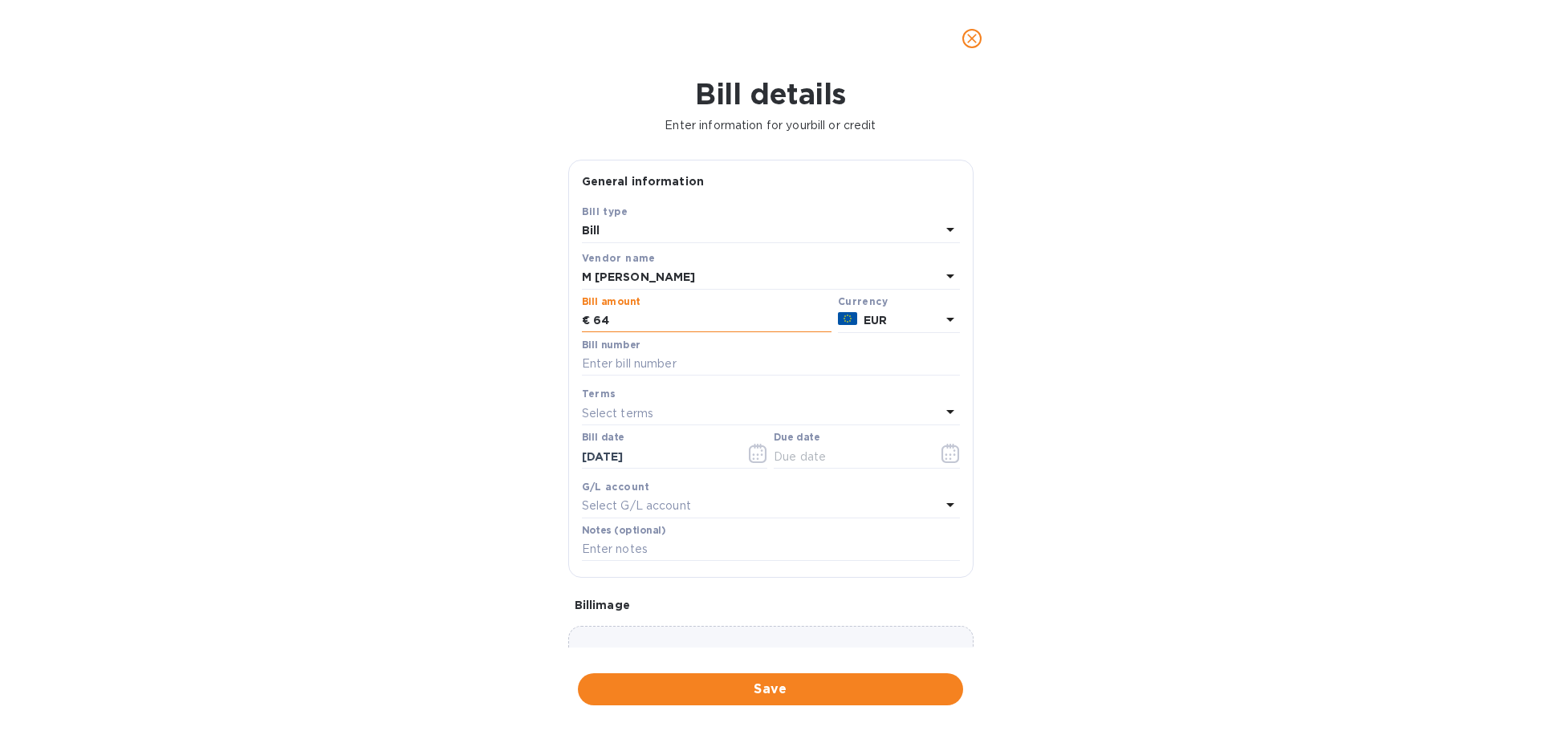
click at [609, 312] on input "64" at bounding box center [712, 321] width 238 height 24
type input "6,475"
click at [642, 354] on input "text" at bounding box center [771, 364] width 378 height 24
type input "GF2"
click at [796, 689] on span "Save" at bounding box center [771, 689] width 360 height 19
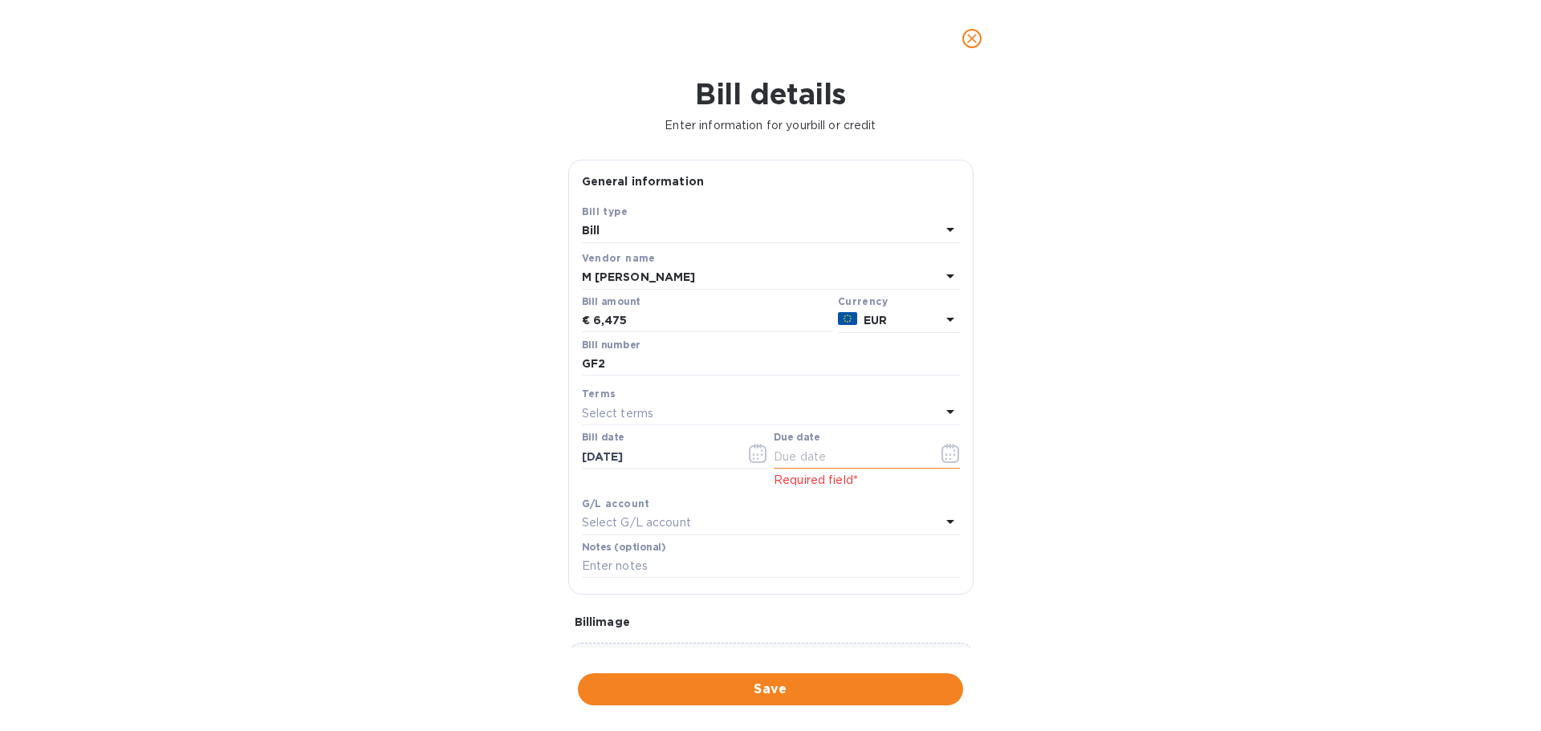
click at [947, 456] on icon "button" at bounding box center [951, 453] width 18 height 19
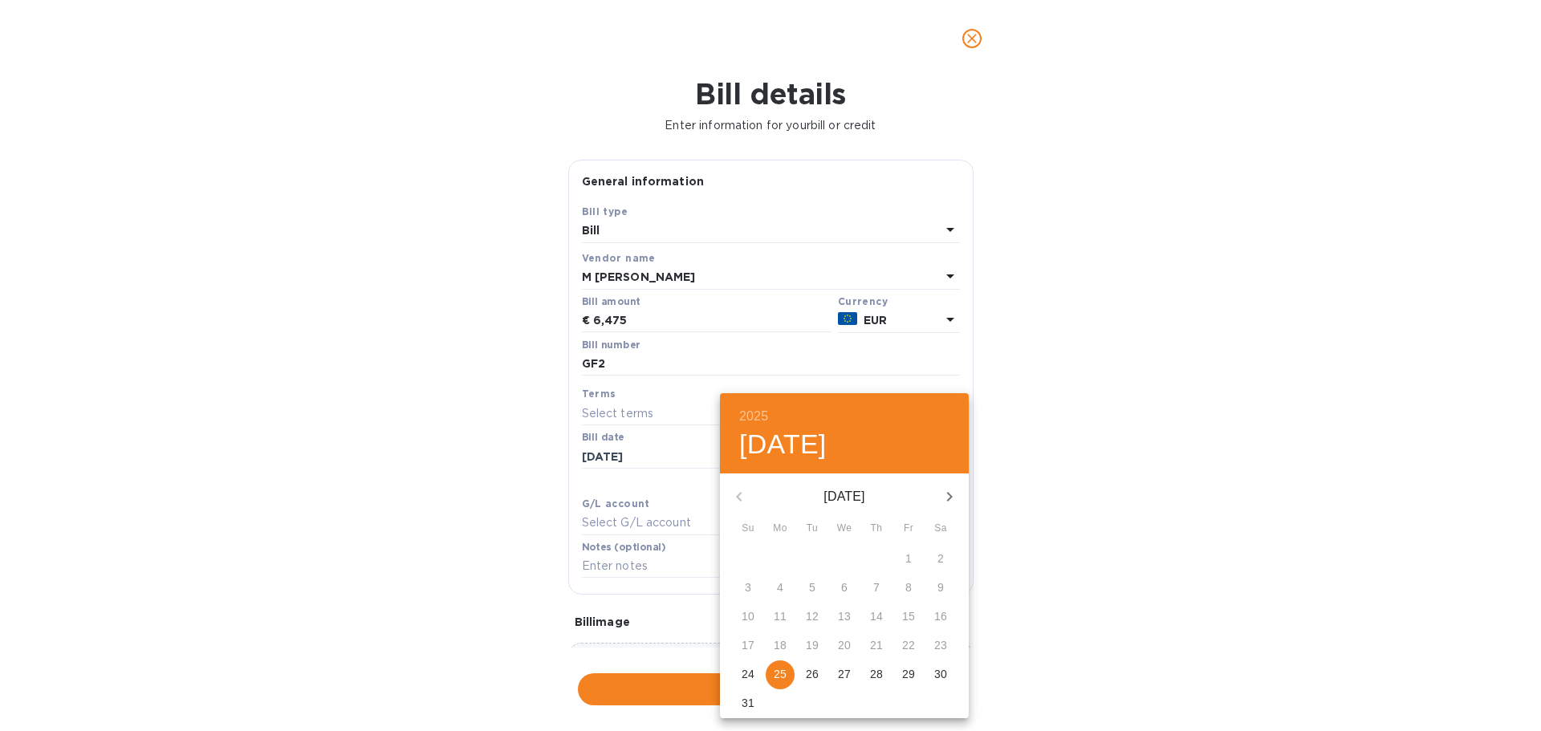
click at [913, 669] on p "29" at bounding box center [908, 674] width 13 height 16
type input "[DATE]"
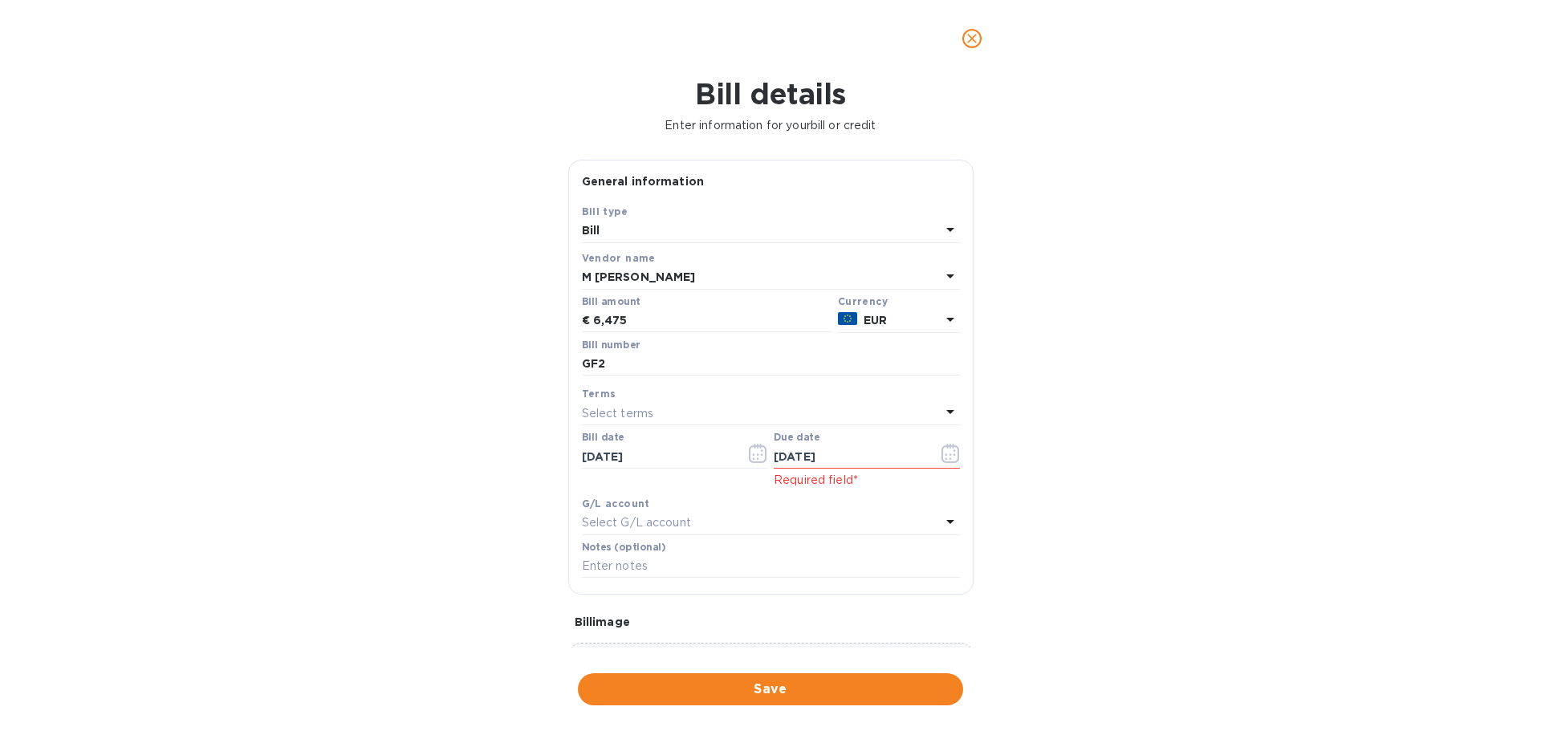
click at [417, 546] on div "Bill details Enter information for your bill or credit General information Save…" at bounding box center [770, 404] width 1541 height 654
click at [745, 698] on span "Save" at bounding box center [771, 689] width 360 height 19
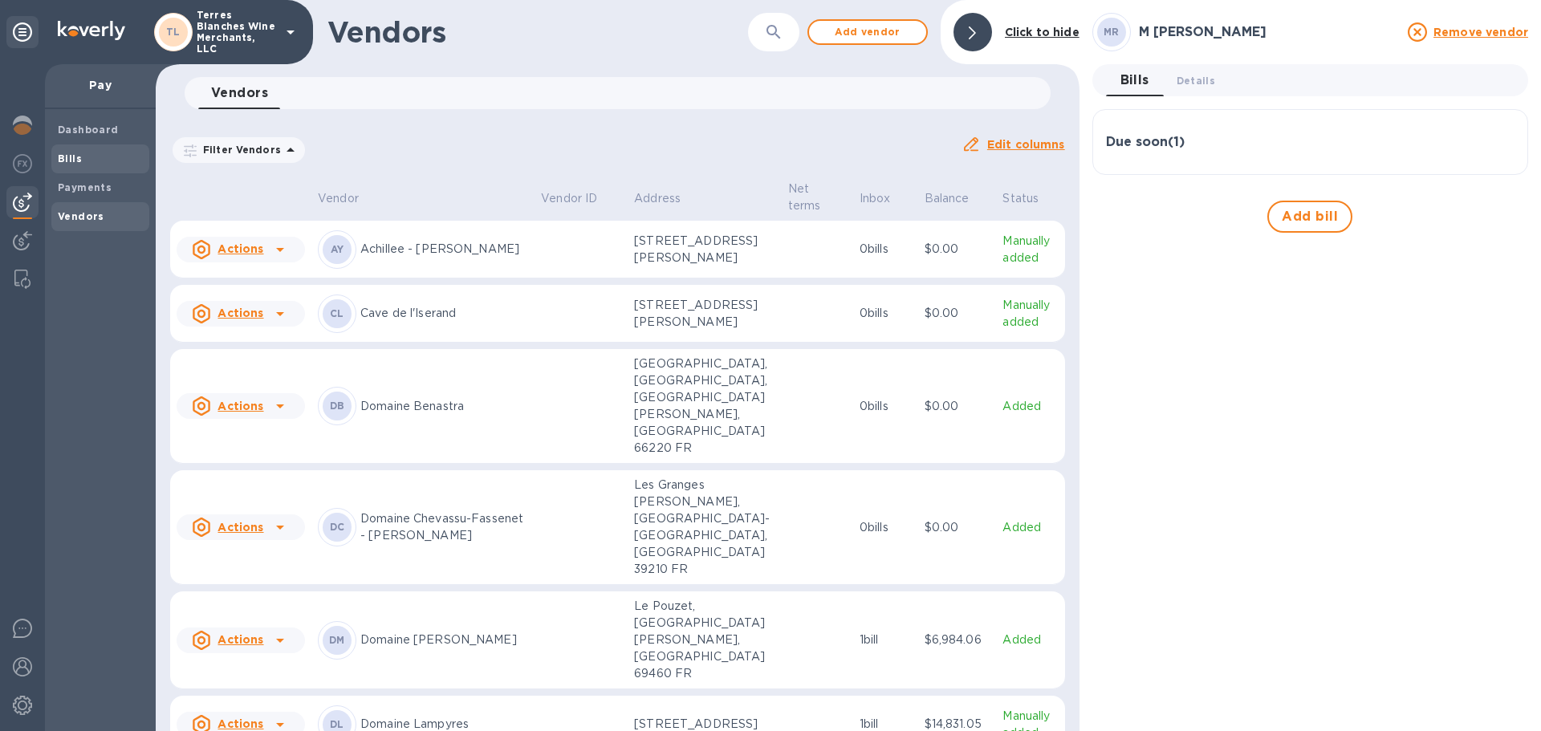
click at [72, 157] on b "Bills" at bounding box center [70, 159] width 24 height 12
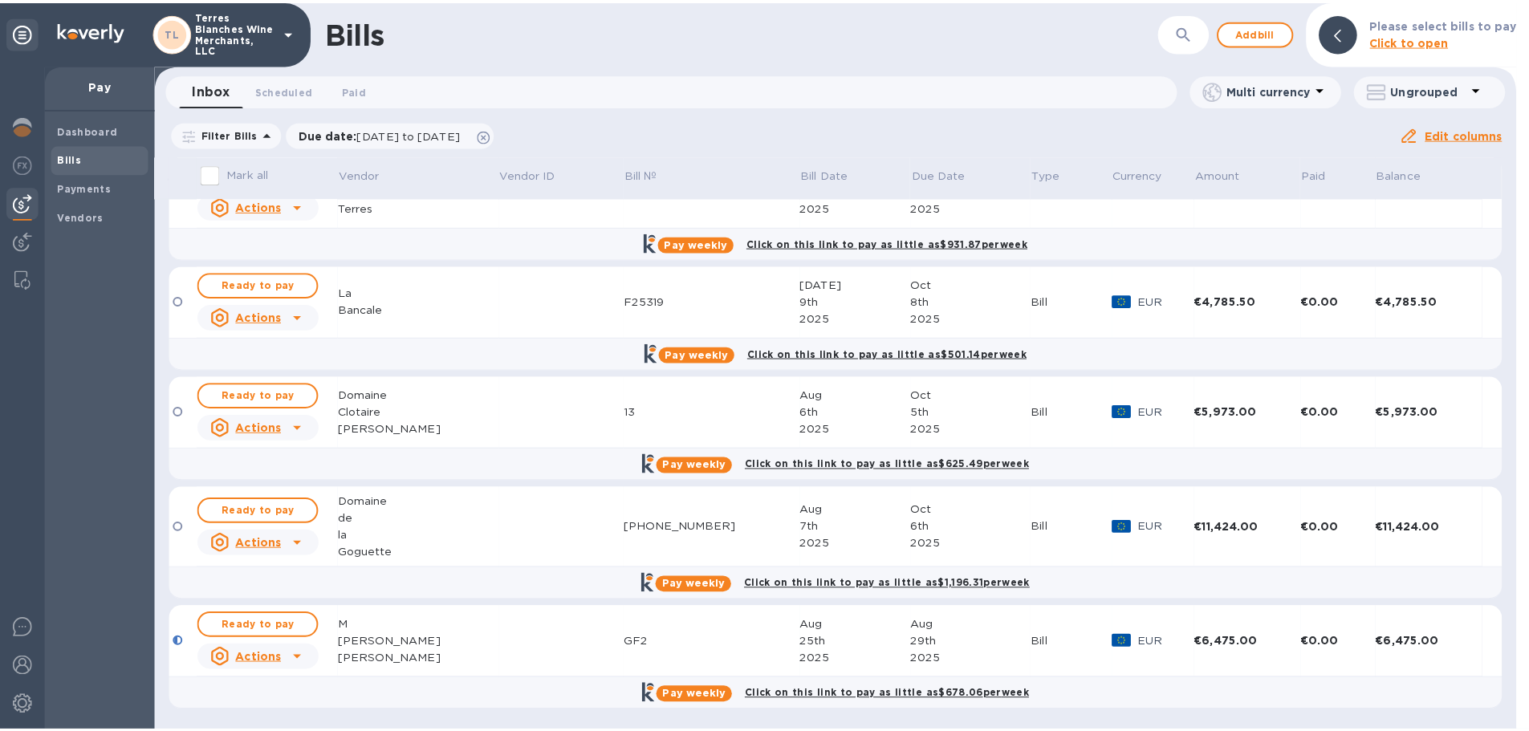
scroll to position [163, 0]
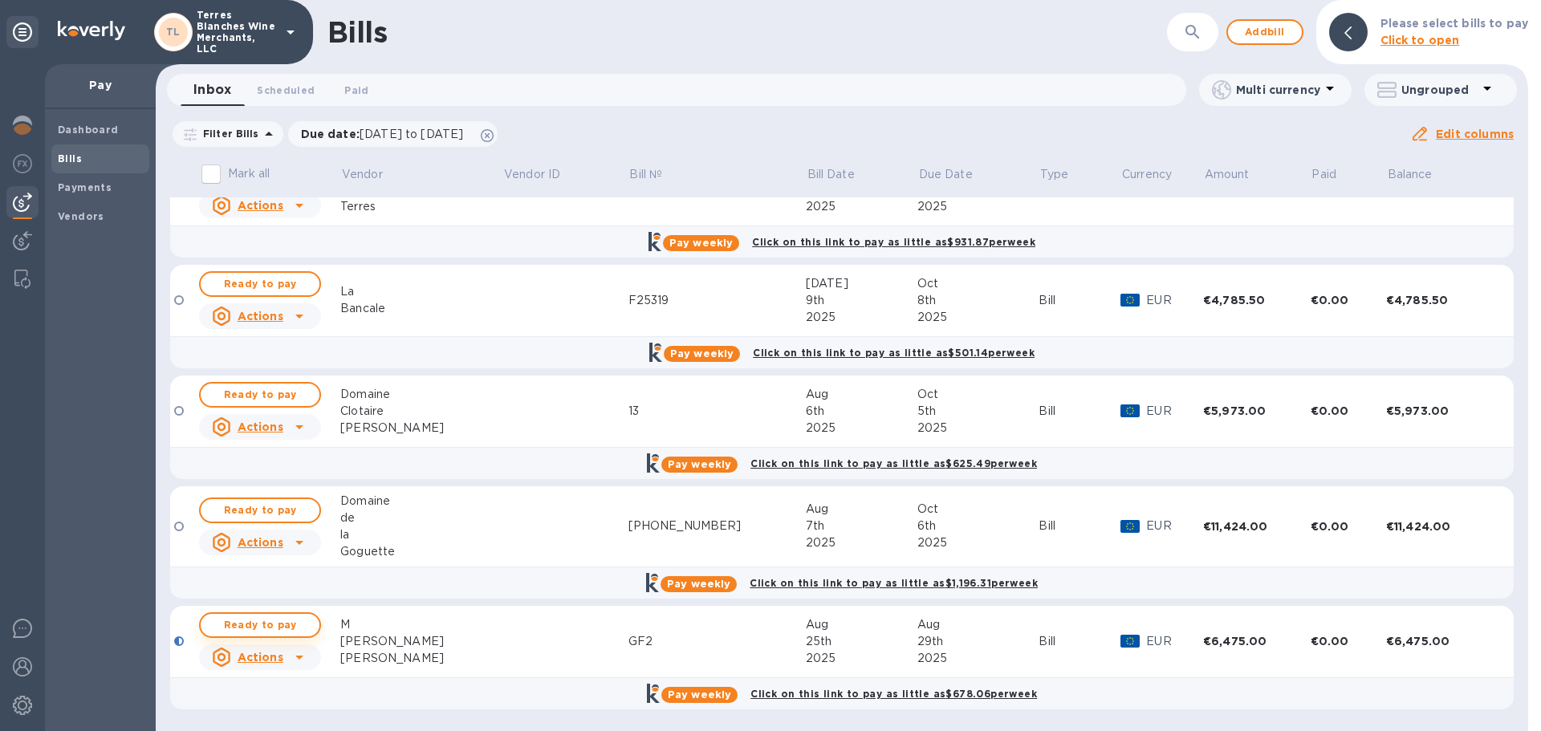
click at [290, 624] on span "Ready to pay" at bounding box center [260, 625] width 93 height 19
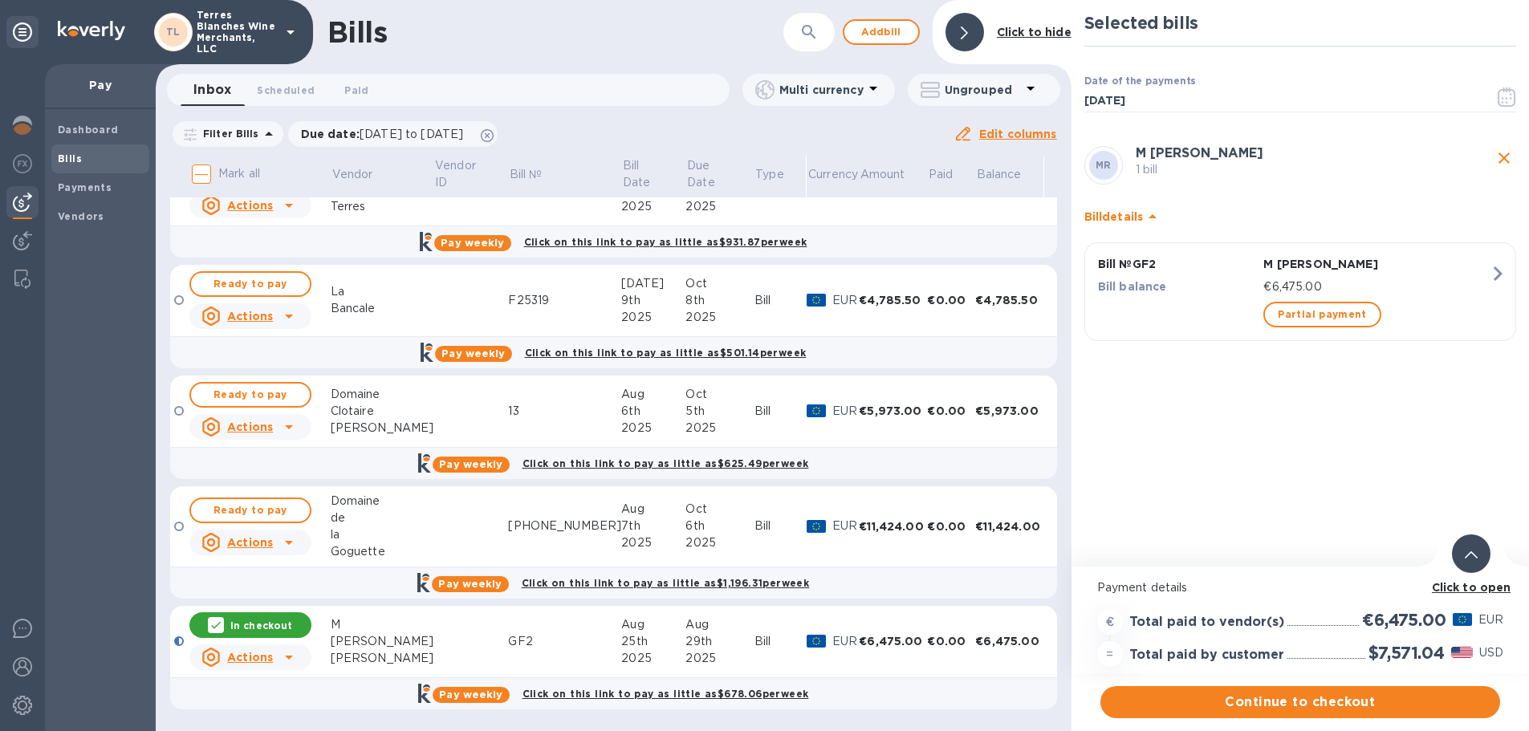
scroll to position [12, 0]
click at [1468, 581] on b "Click to open" at bounding box center [1471, 587] width 79 height 13
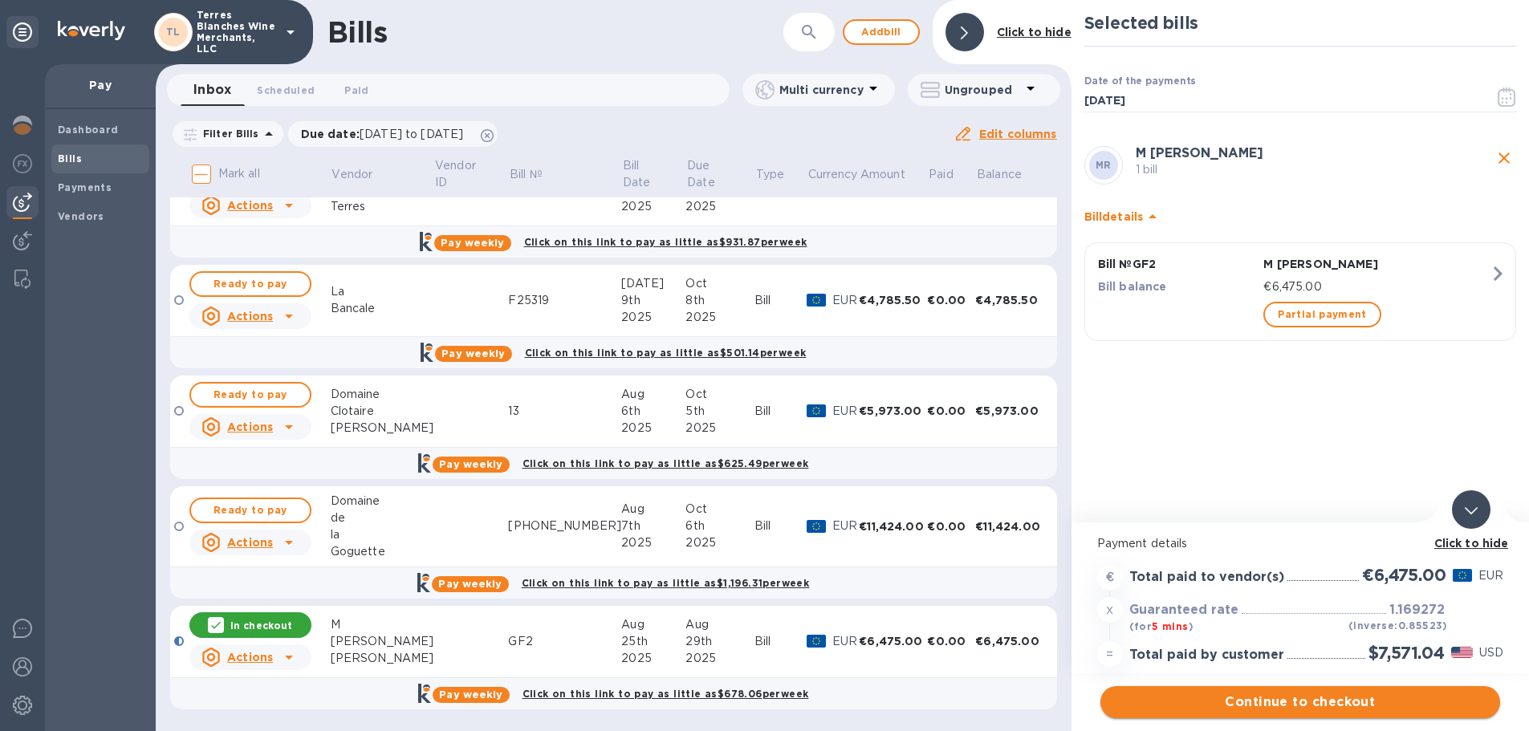
click at [1272, 698] on span "Continue to checkout" at bounding box center [1300, 702] width 374 height 19
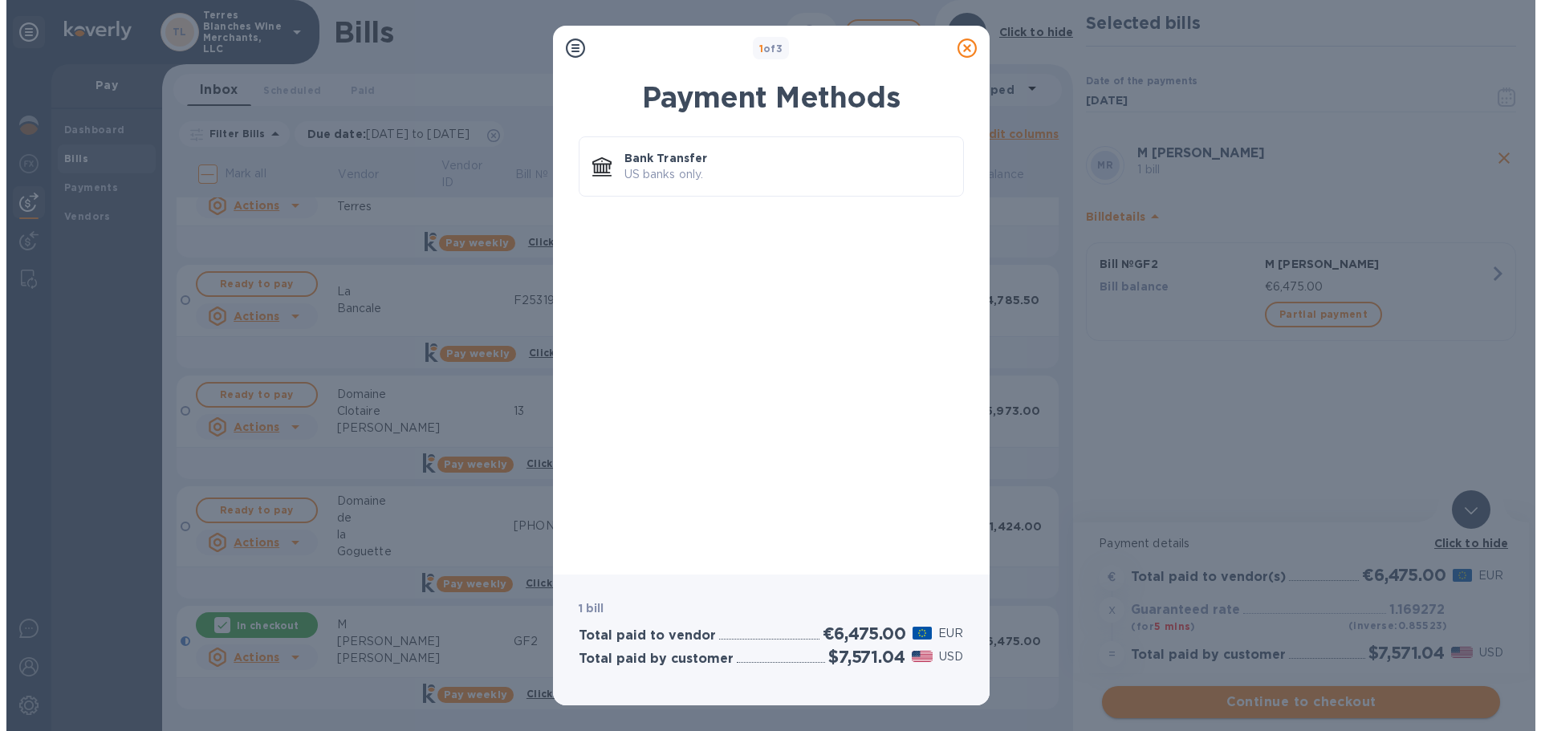
scroll to position [0, 0]
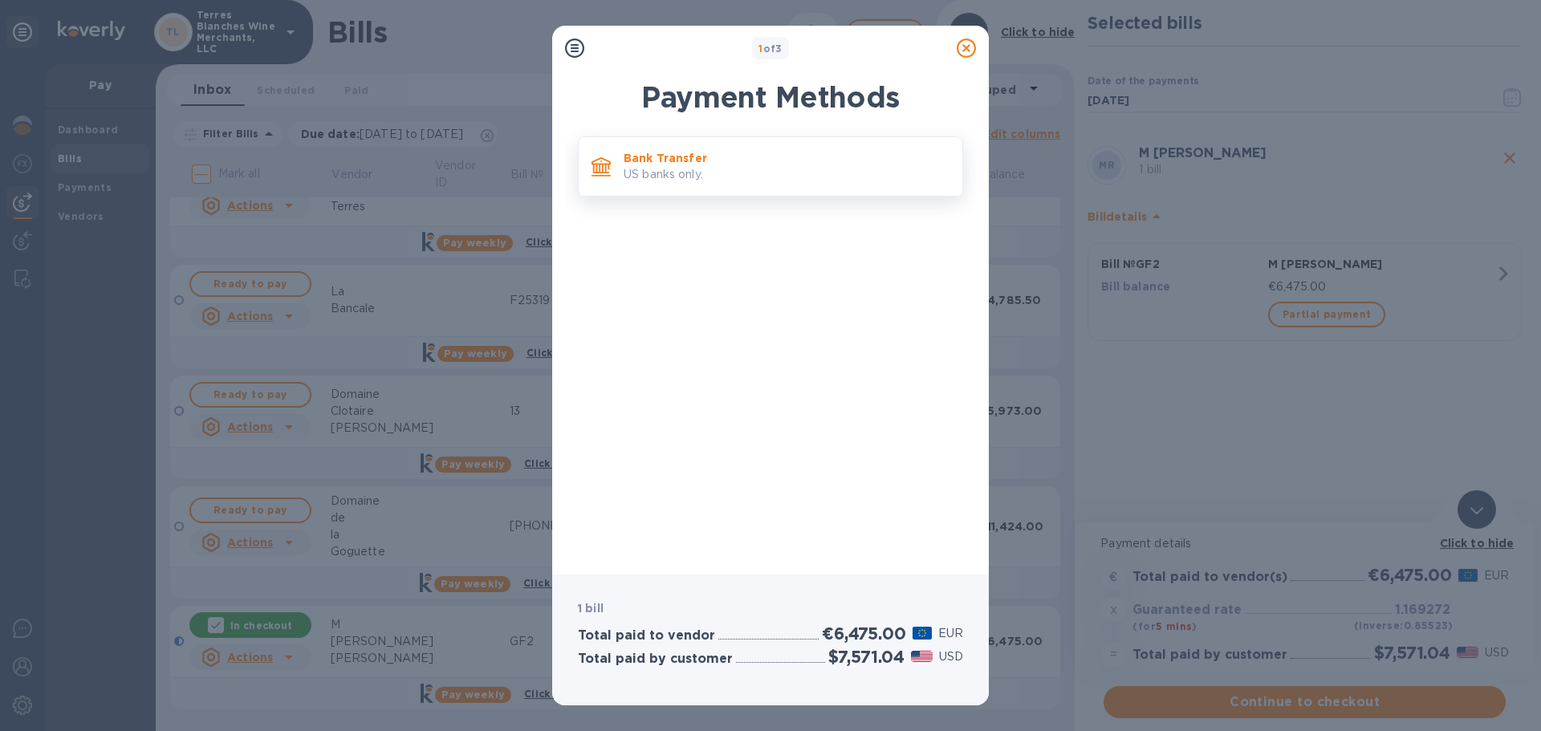
click at [772, 166] on p "US banks only." at bounding box center [787, 174] width 326 height 17
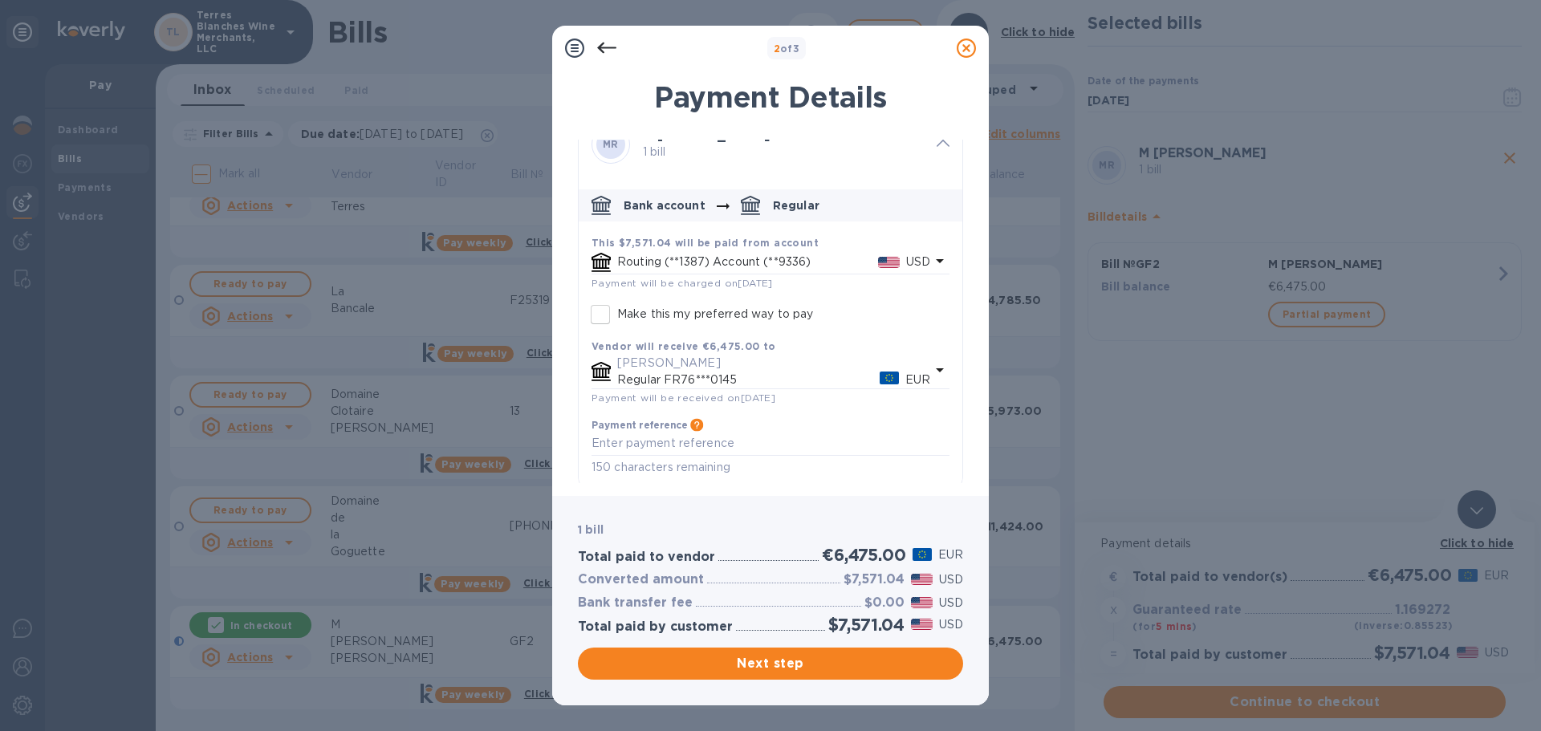
scroll to position [35, 0]
click at [759, 663] on span "Next step" at bounding box center [771, 663] width 360 height 19
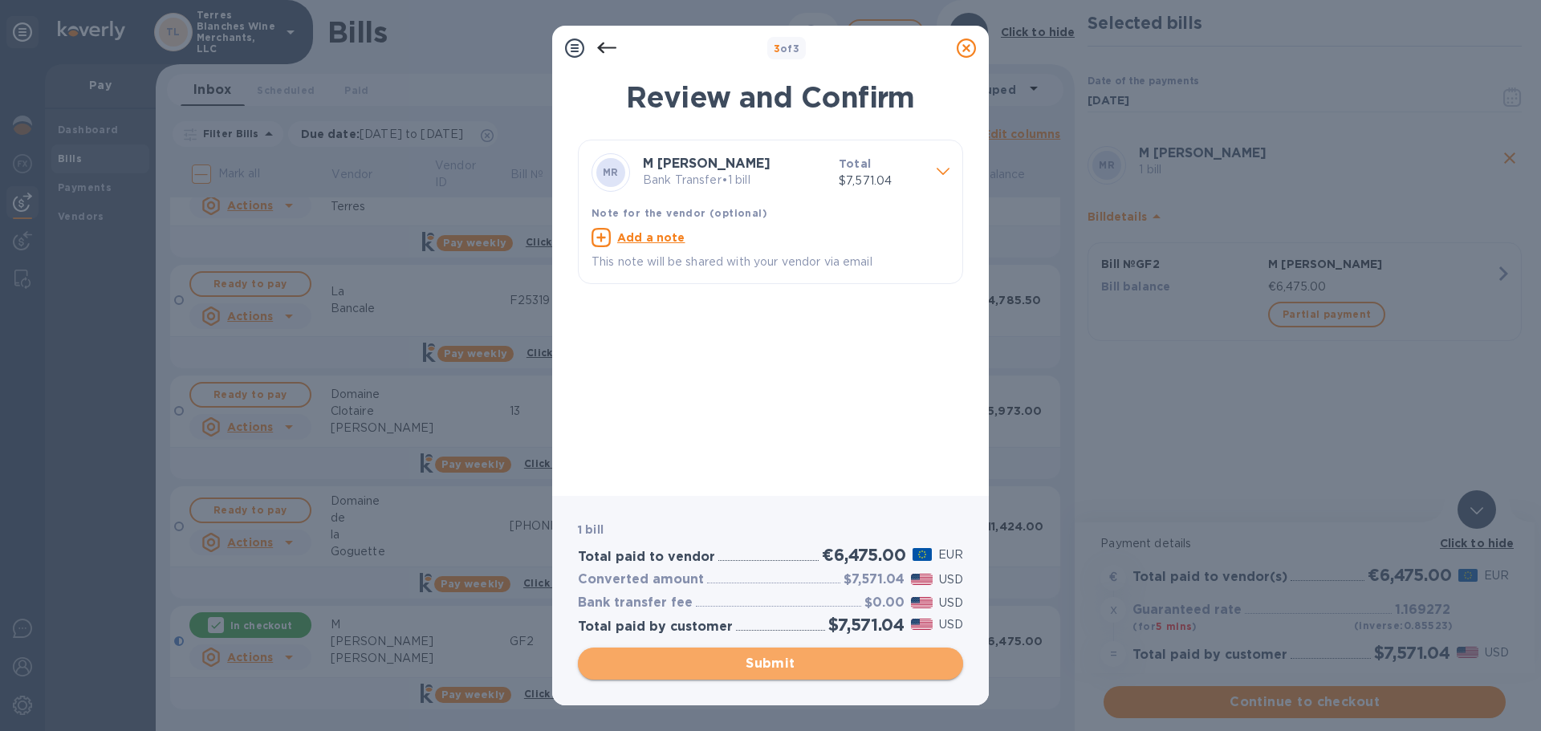
click at [784, 668] on span "Submit" at bounding box center [771, 663] width 360 height 19
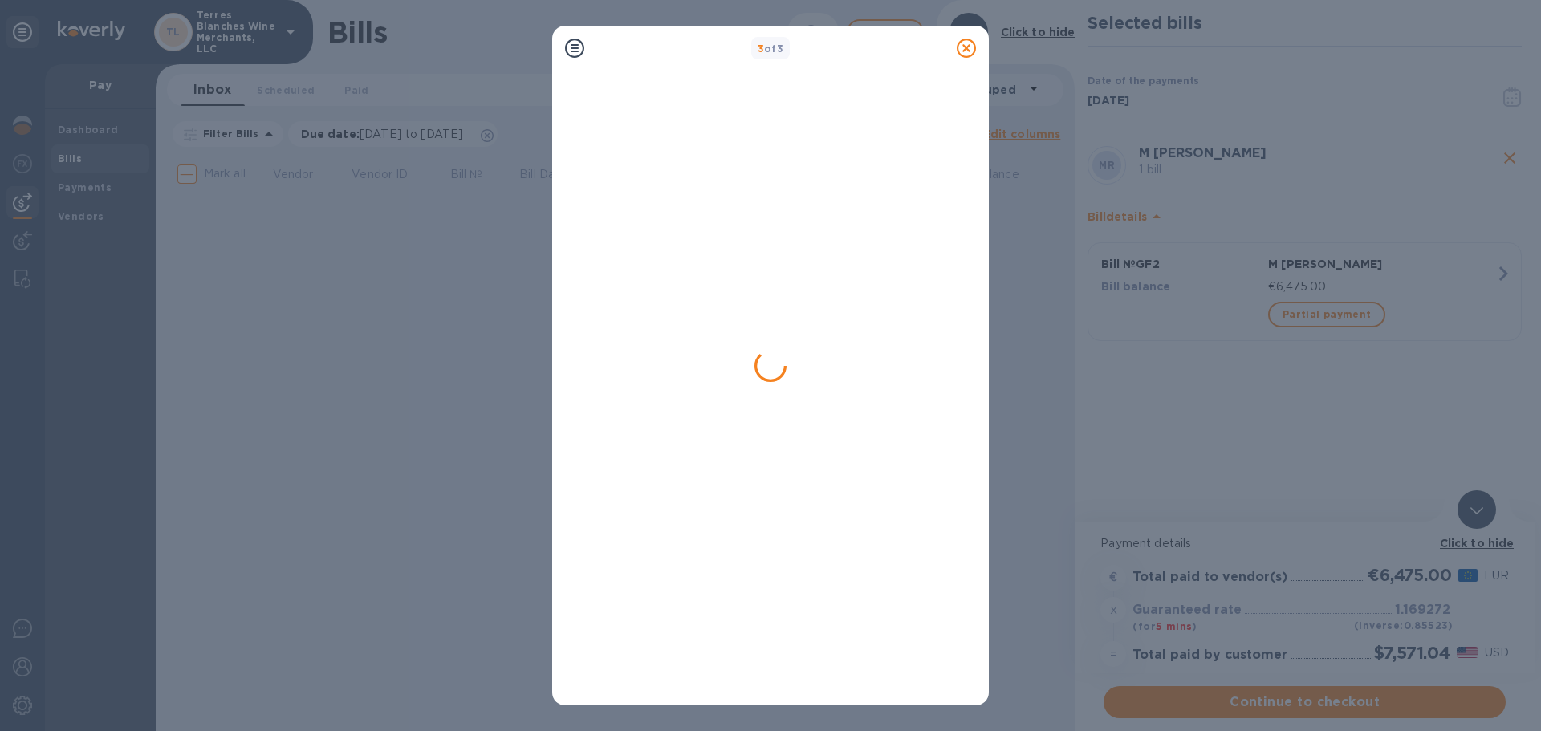
scroll to position [0, 0]
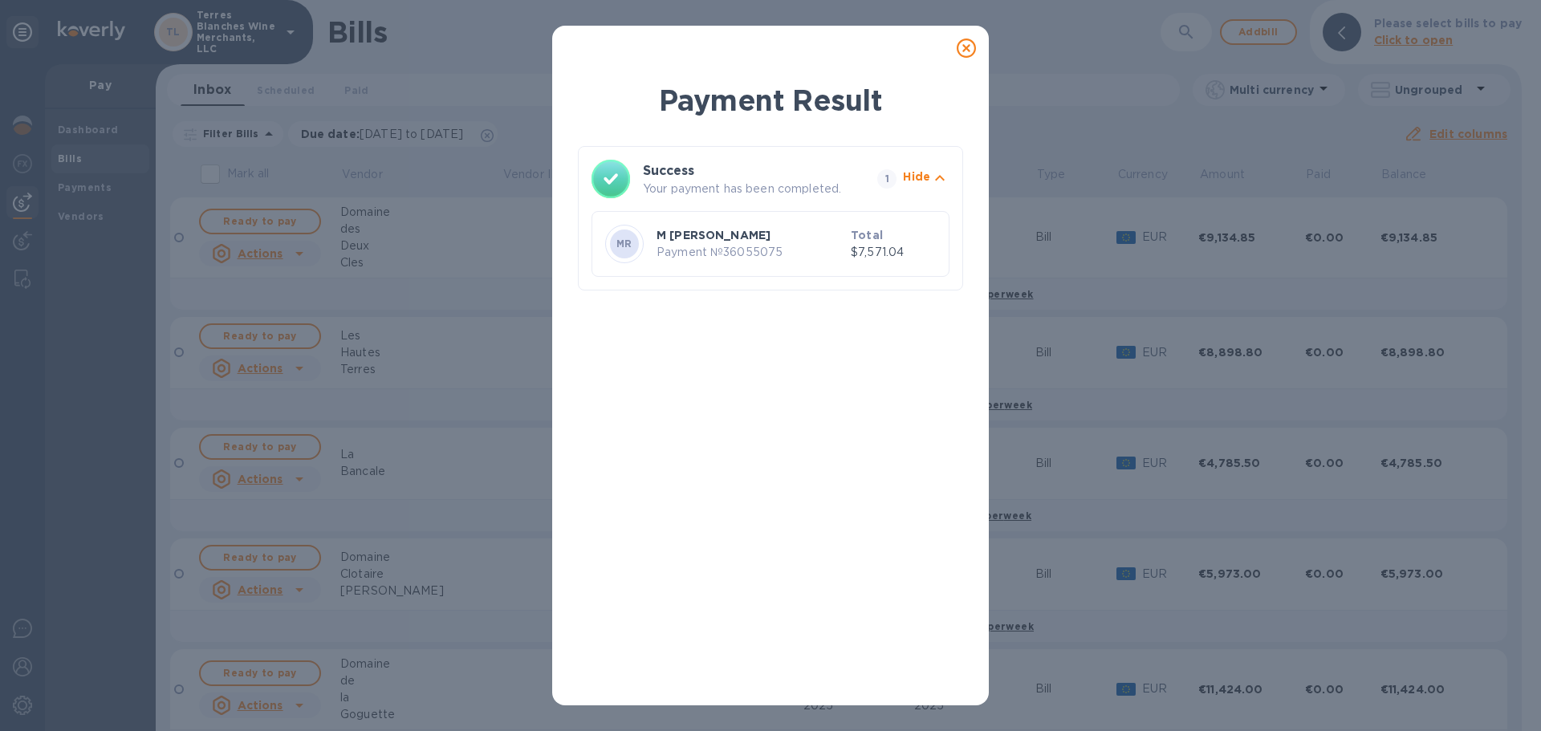
click at [962, 51] on icon at bounding box center [966, 48] width 19 height 19
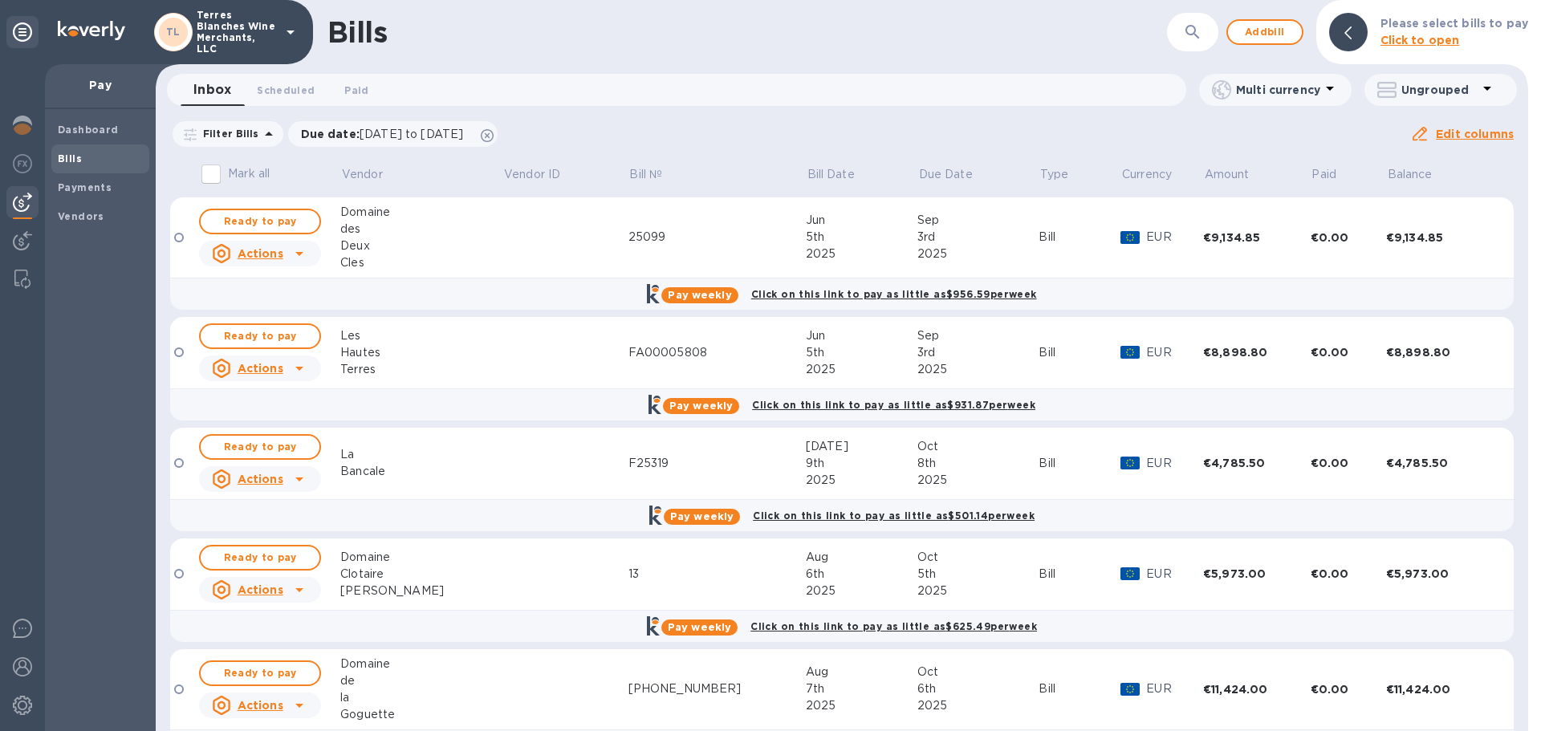
drag, startPoint x: 1068, startPoint y: 43, endPoint x: 880, endPoint y: 3, distance: 191.9
click at [1065, 40] on form "​" at bounding box center [1129, 32] width 178 height 39
